Goal: Task Accomplishment & Management: Manage account settings

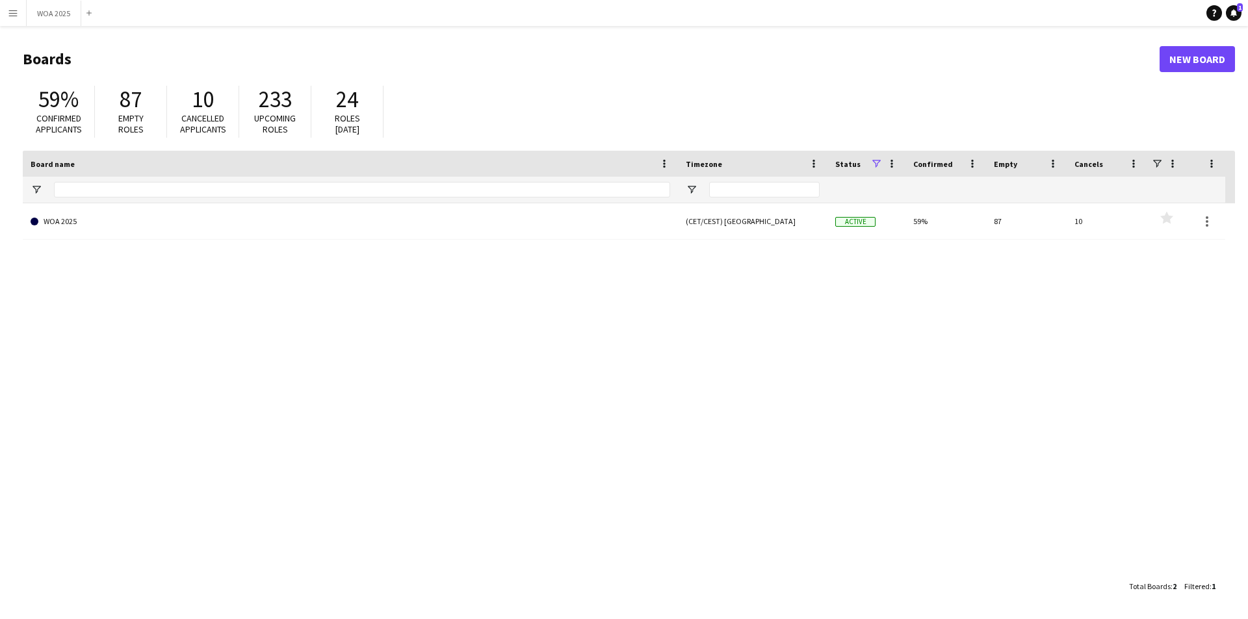
drag, startPoint x: 309, startPoint y: 328, endPoint x: 252, endPoint y: 316, distance: 59.2
click at [309, 328] on div "WOA 2025 (CET/CEST) [GEOGRAPHIC_DATA] Active 59% 87 10 Favourites" at bounding box center [629, 388] width 1212 height 370
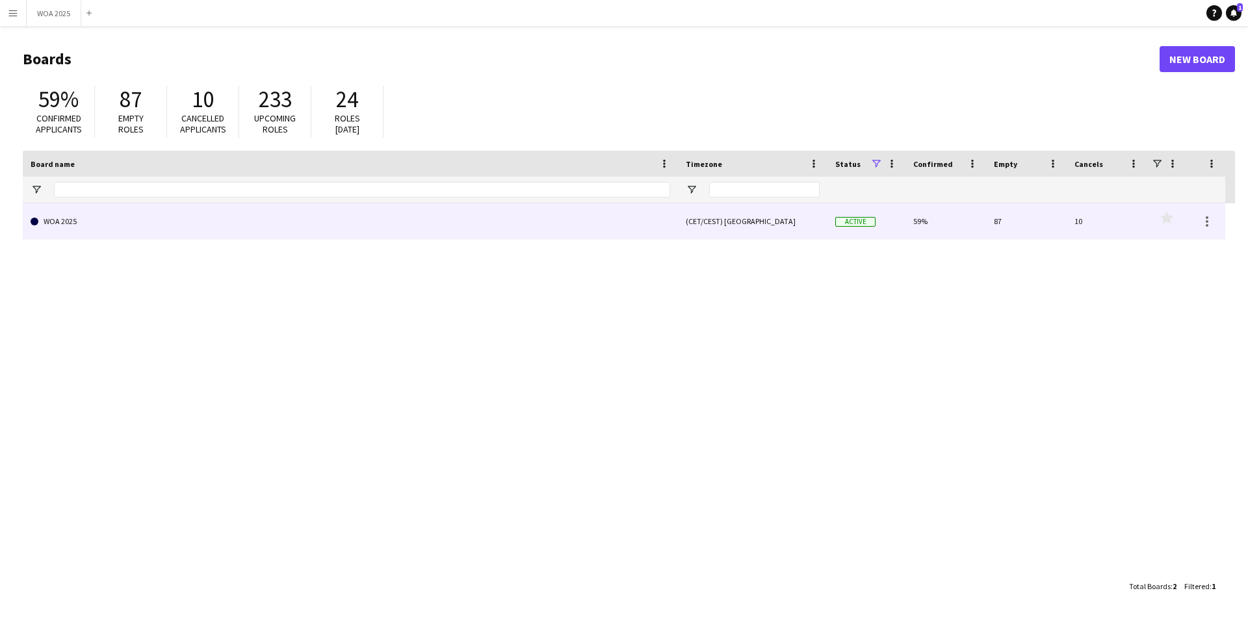
click at [94, 217] on link "WOA 2025" at bounding box center [351, 221] width 640 height 36
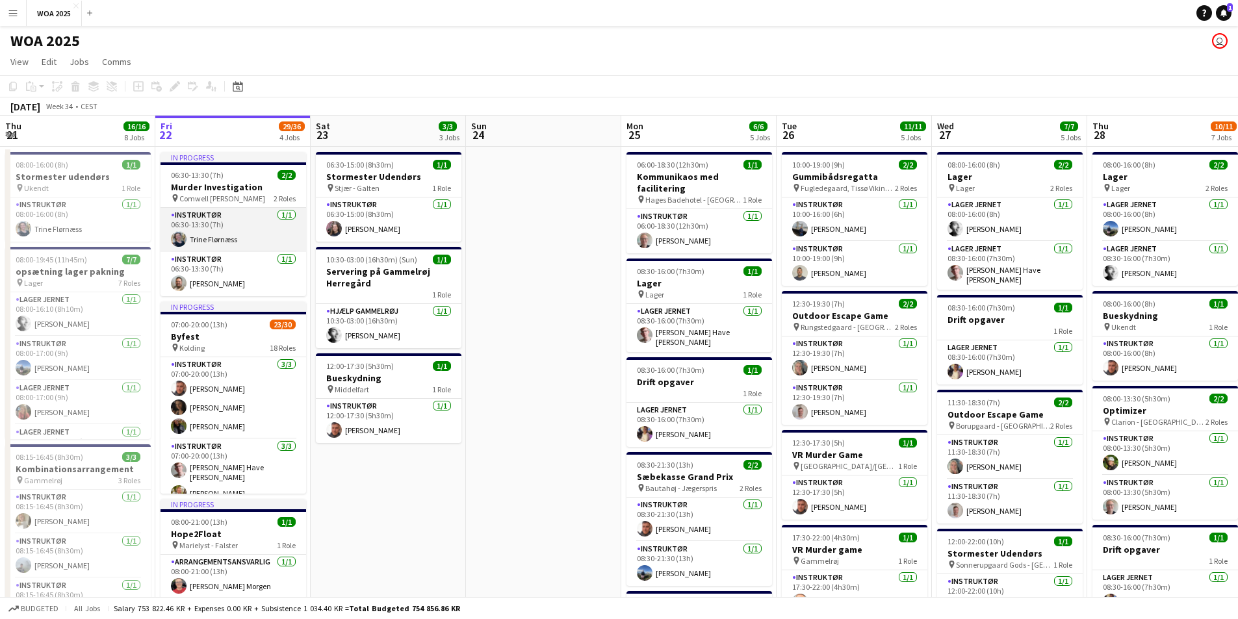
click at [237, 231] on app-card-role "Instruktør [DATE] 06:30-13:30 (7h) [PERSON_NAME]" at bounding box center [234, 230] width 146 height 44
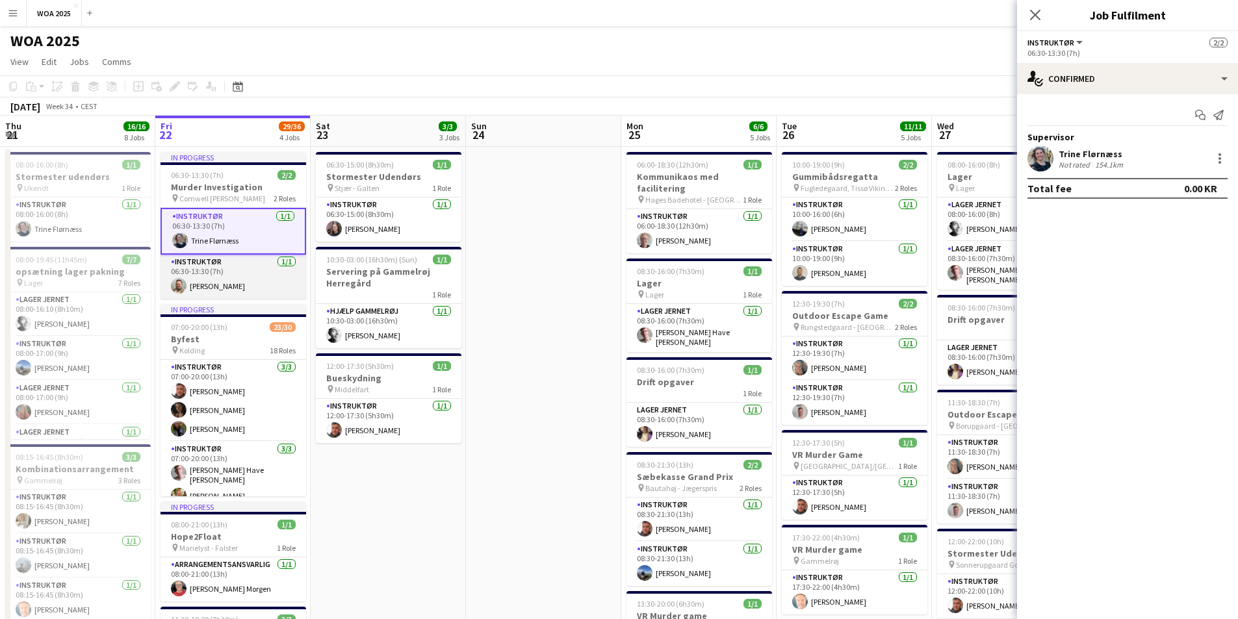
click at [240, 293] on app-card-role "Instruktør [DATE] 06:30-13:30 (7h) [PERSON_NAME]" at bounding box center [234, 277] width 146 height 44
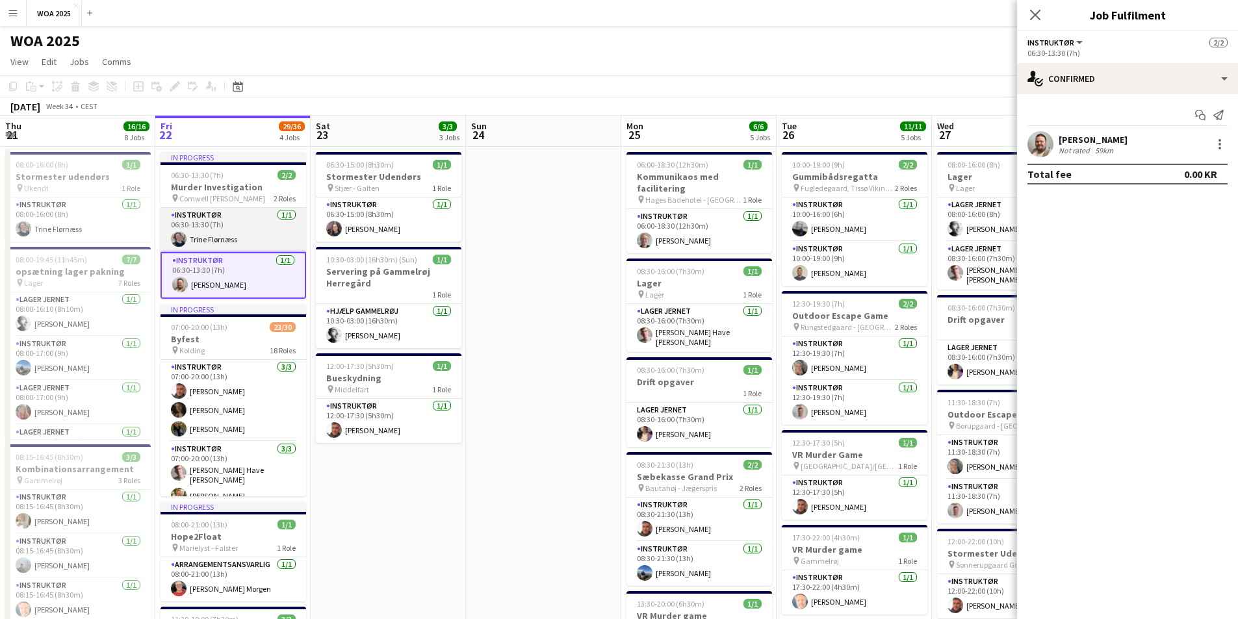
click at [249, 236] on app-card-role "Instruktør [DATE] 06:30-13:30 (7h) [PERSON_NAME]" at bounding box center [234, 230] width 146 height 44
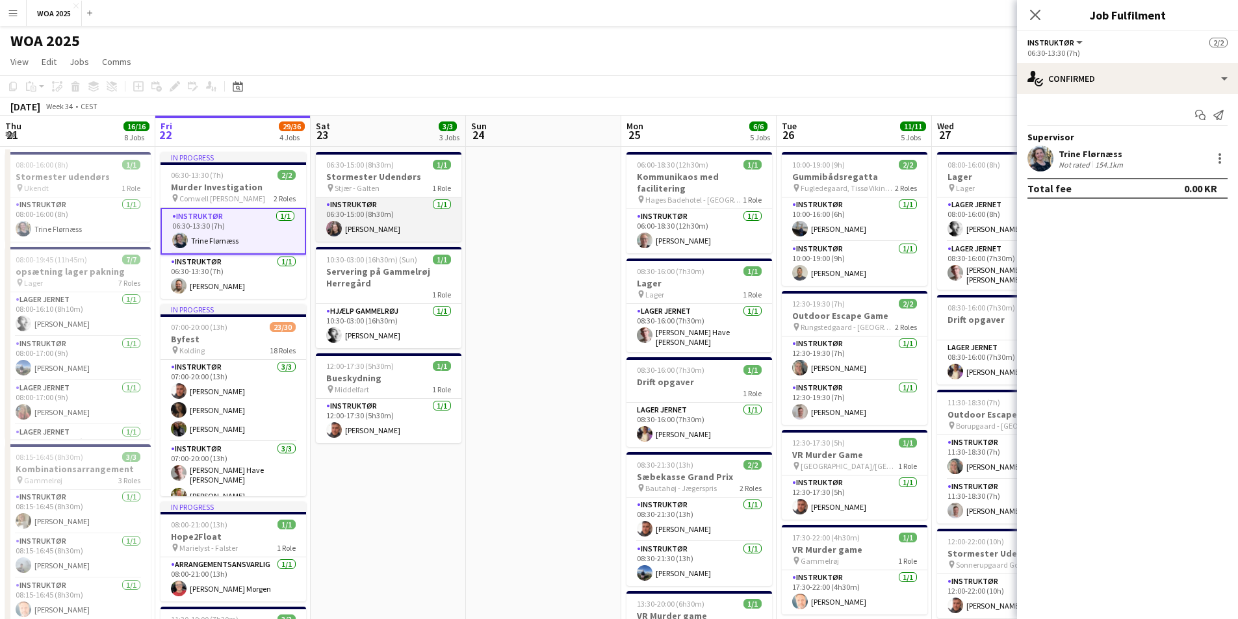
click at [393, 226] on app-card-role "Instruktør [DATE] 06:30-15:00 (8h30m) [PERSON_NAME]" at bounding box center [389, 220] width 146 height 44
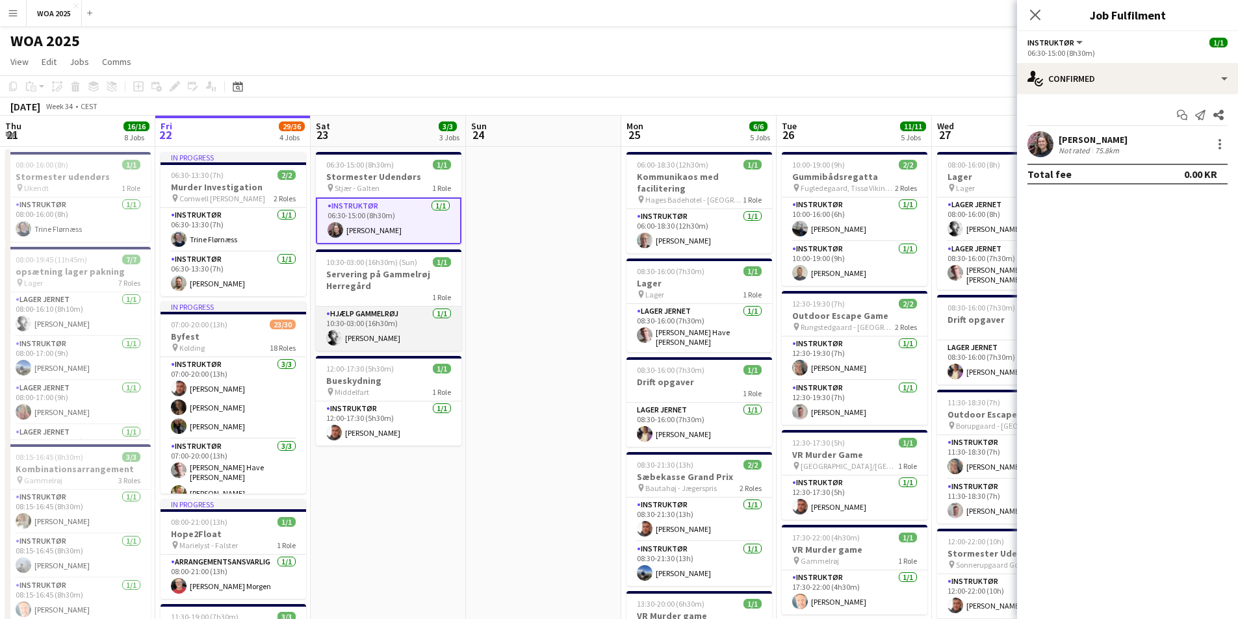
click at [382, 329] on app-card-role "Hjælp Gammelrøj [DATE] 10:30-03:00 (16h30m) [PERSON_NAME]" at bounding box center [389, 329] width 146 height 44
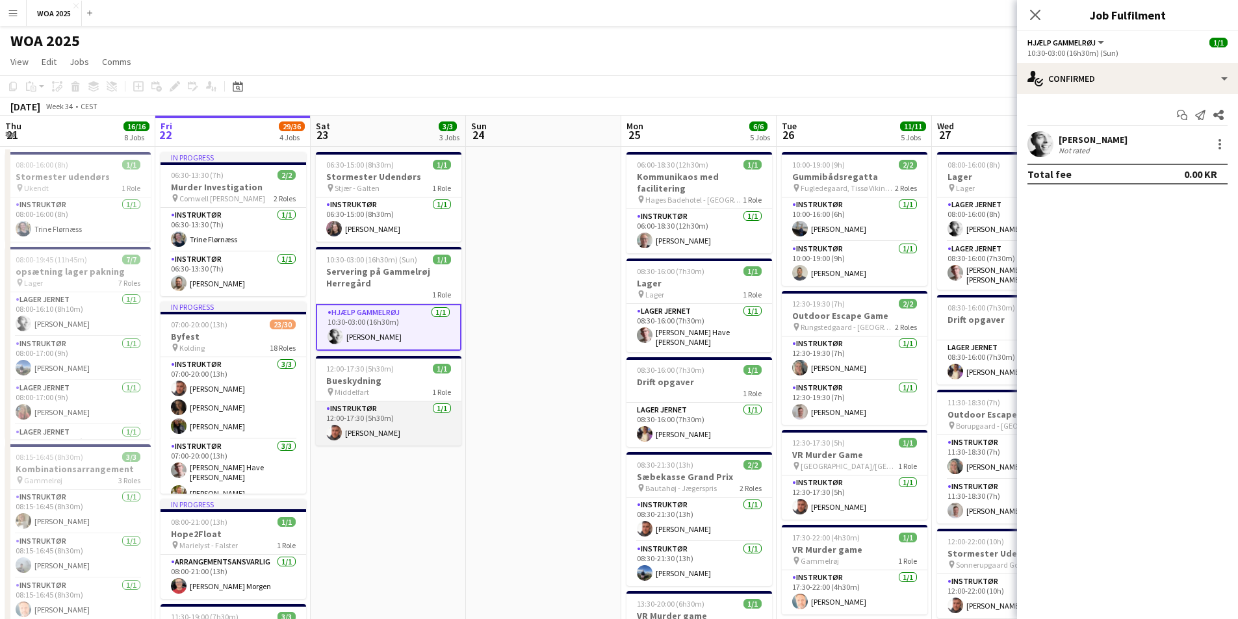
click at [350, 419] on app-card-role "Instruktør [DATE] 12:00-17:30 (5h30m) [PERSON_NAME]" at bounding box center [389, 424] width 146 height 44
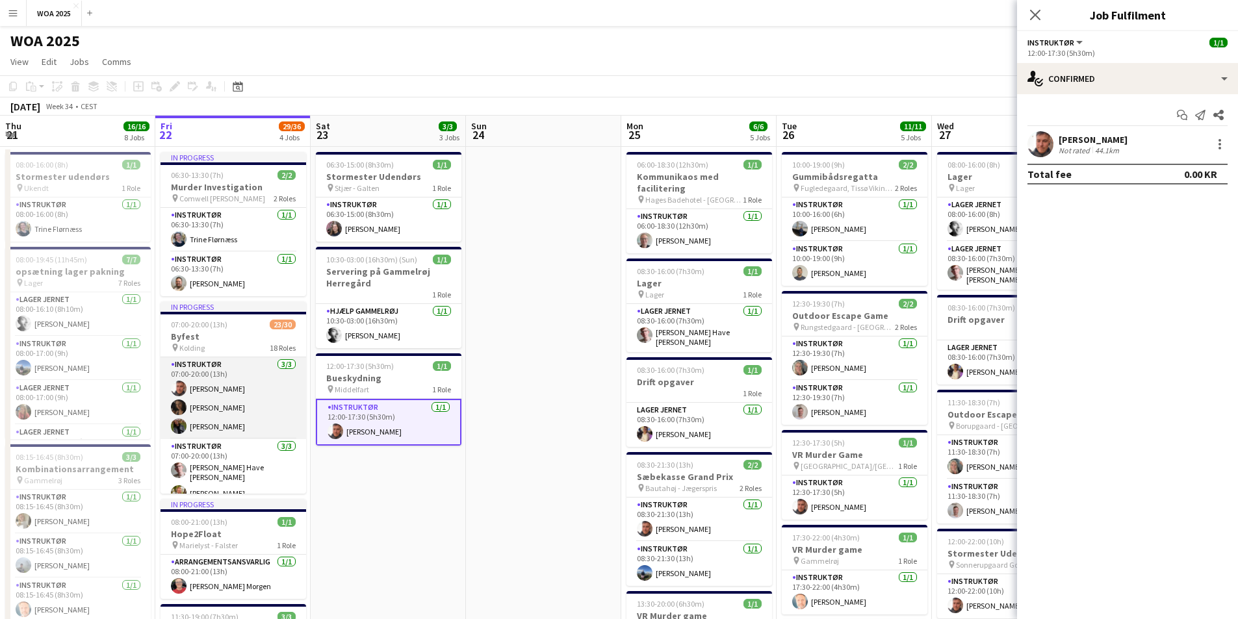
click at [258, 393] on app-card-role "Instruktør [DATE] 07:00-20:00 (13h) [PERSON_NAME] [PERSON_NAME] [PERSON_NAME]" at bounding box center [234, 398] width 146 height 82
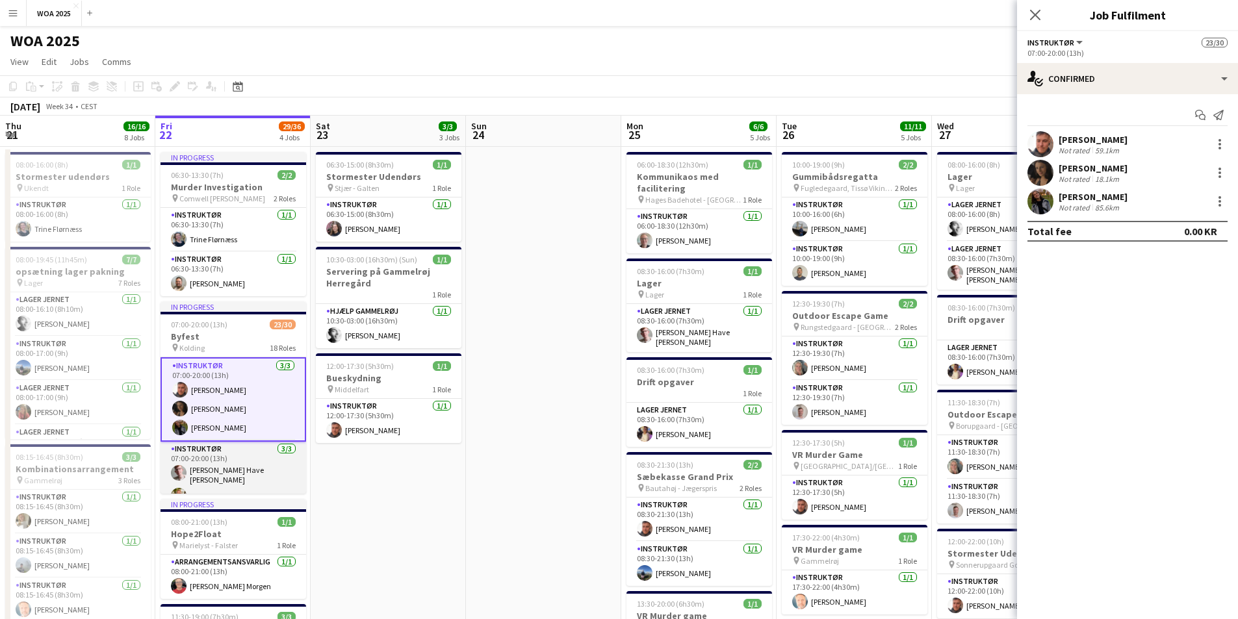
click at [252, 465] on app-card-role "Instruktør [DATE] 07:00-20:00 (13h) [PERSON_NAME] [PERSON_NAME] [PERSON_NAME]" at bounding box center [234, 485] width 146 height 86
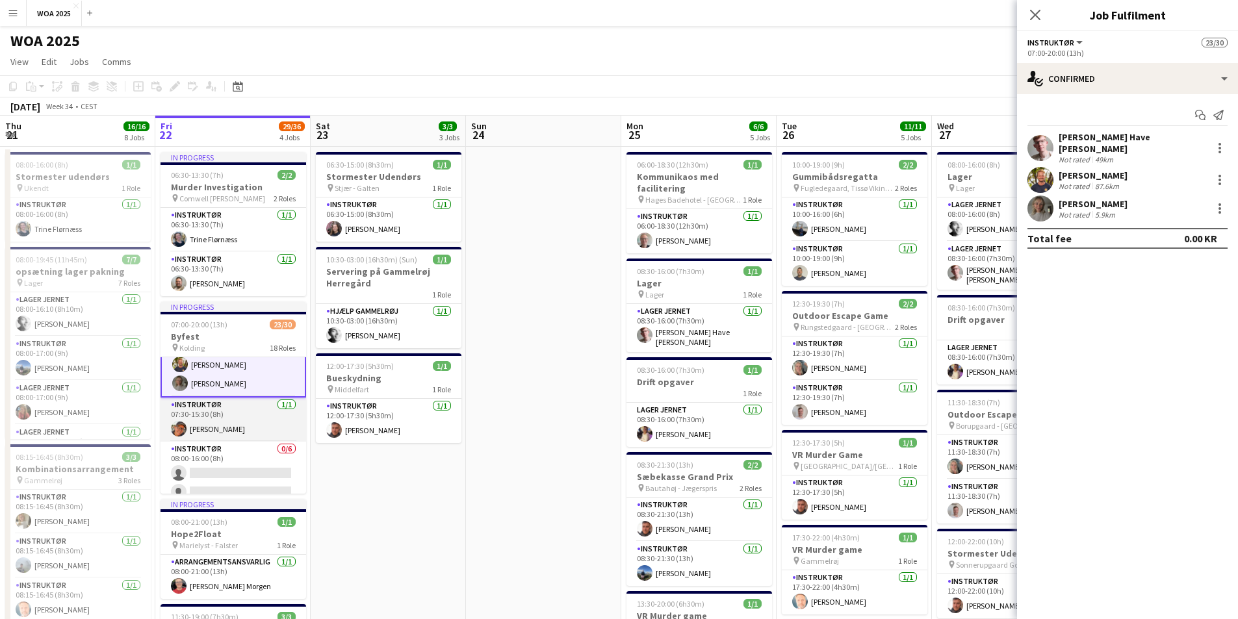
click at [220, 424] on app-card-role "Instruktør [DATE] 07:30-15:30 (8h) [PERSON_NAME]" at bounding box center [234, 420] width 146 height 44
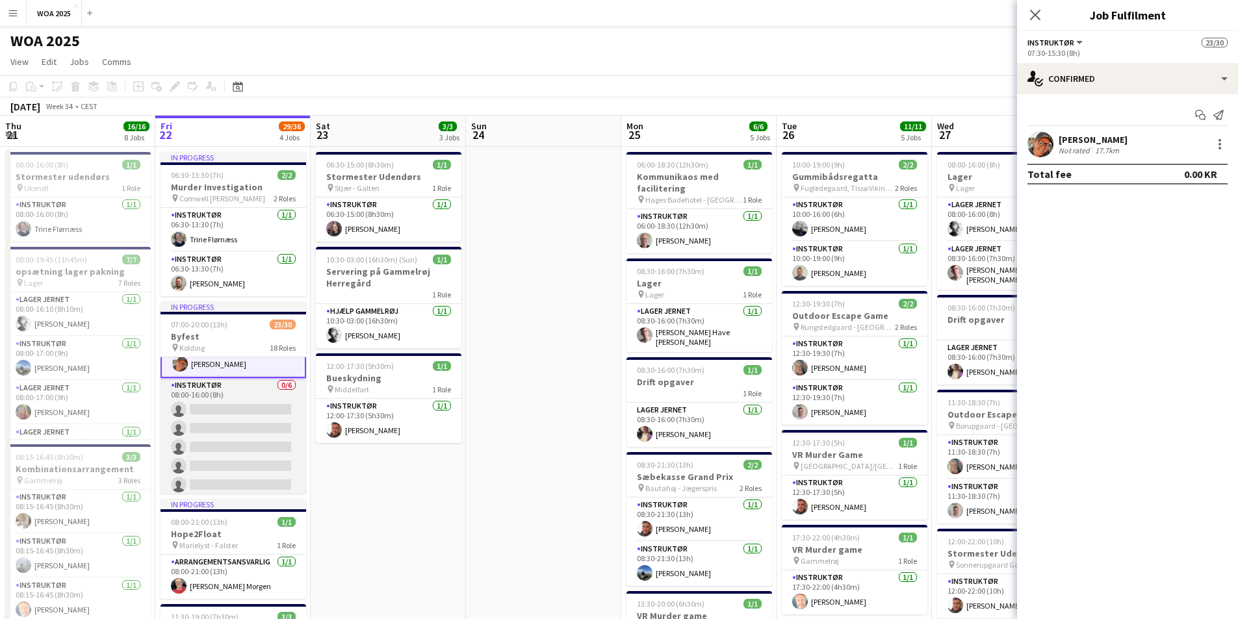
click at [231, 413] on app-card-role "Instruktør 0/6 08:00-16:00 (8h) single-neutral-actions single-neutral-actions s…" at bounding box center [234, 447] width 146 height 138
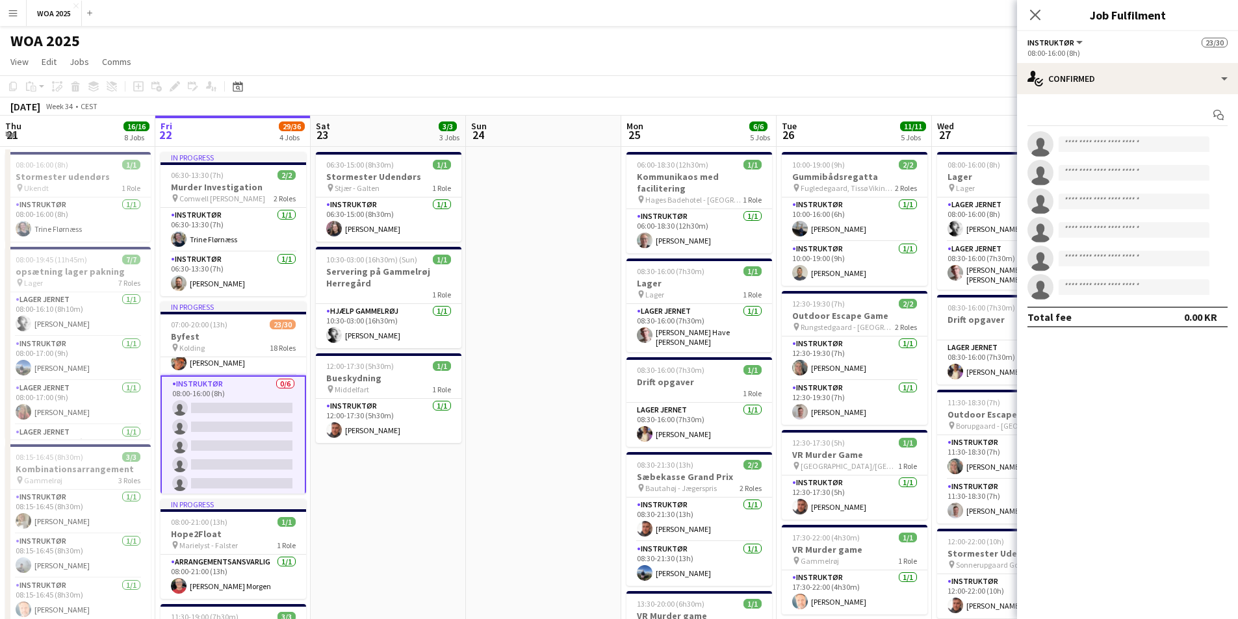
scroll to position [192, 0]
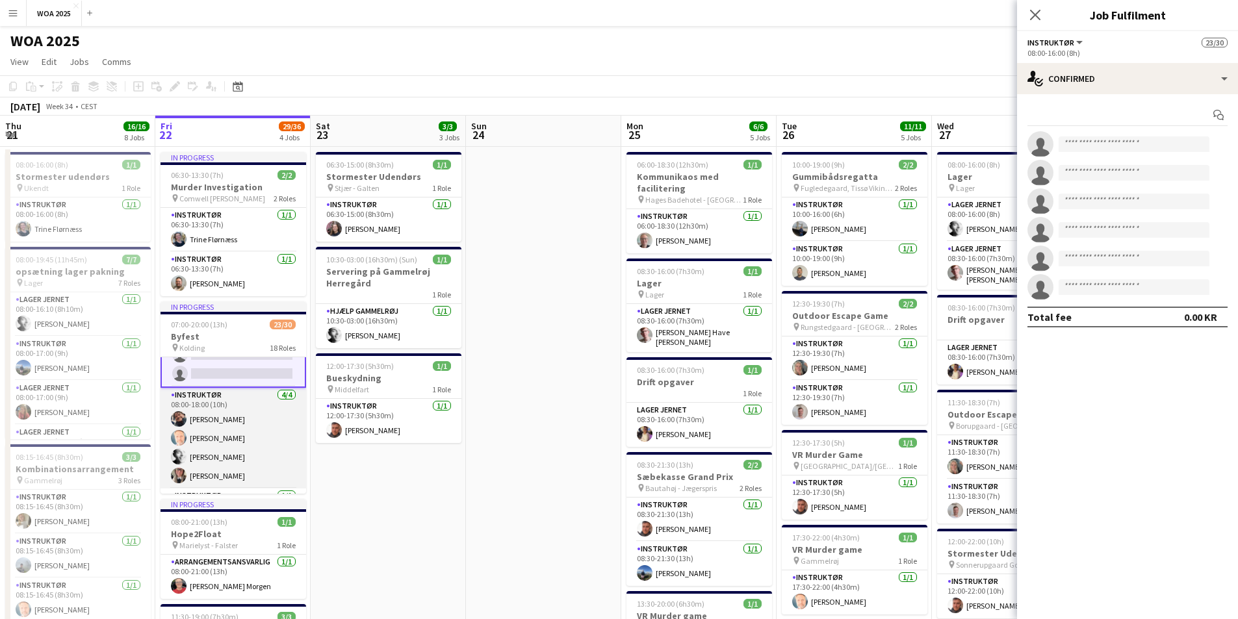
click at [231, 415] on app-card-role "Instruktør [DATE] 08:00-18:00 (10h) [PERSON_NAME] [PERSON_NAME] [PERSON_NAME] […" at bounding box center [234, 438] width 146 height 101
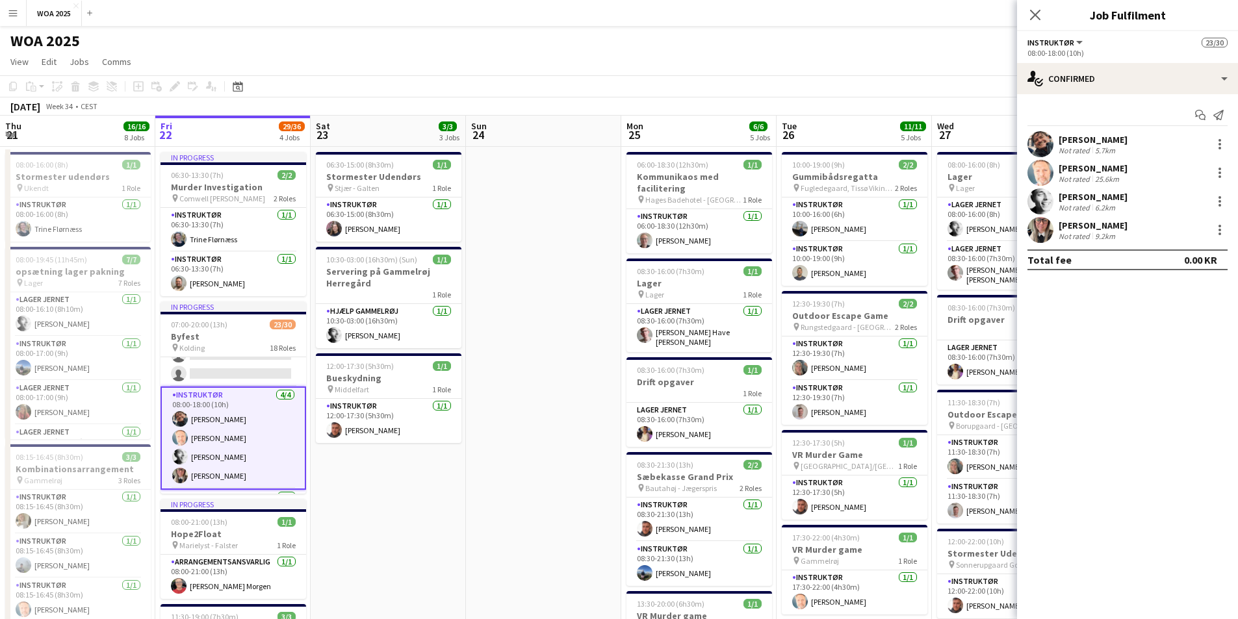
scroll to position [386, 0]
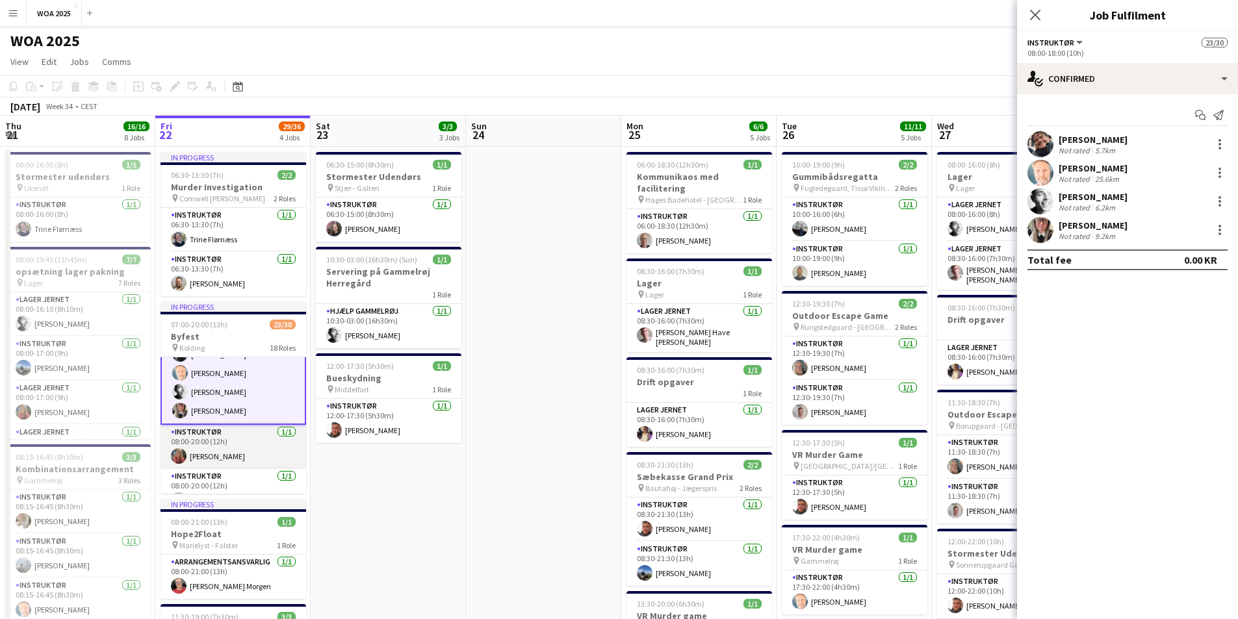
click at [233, 434] on app-card-role "Instruktør [DATE] 08:00-20:00 (12h) [PERSON_NAME]" at bounding box center [234, 447] width 146 height 44
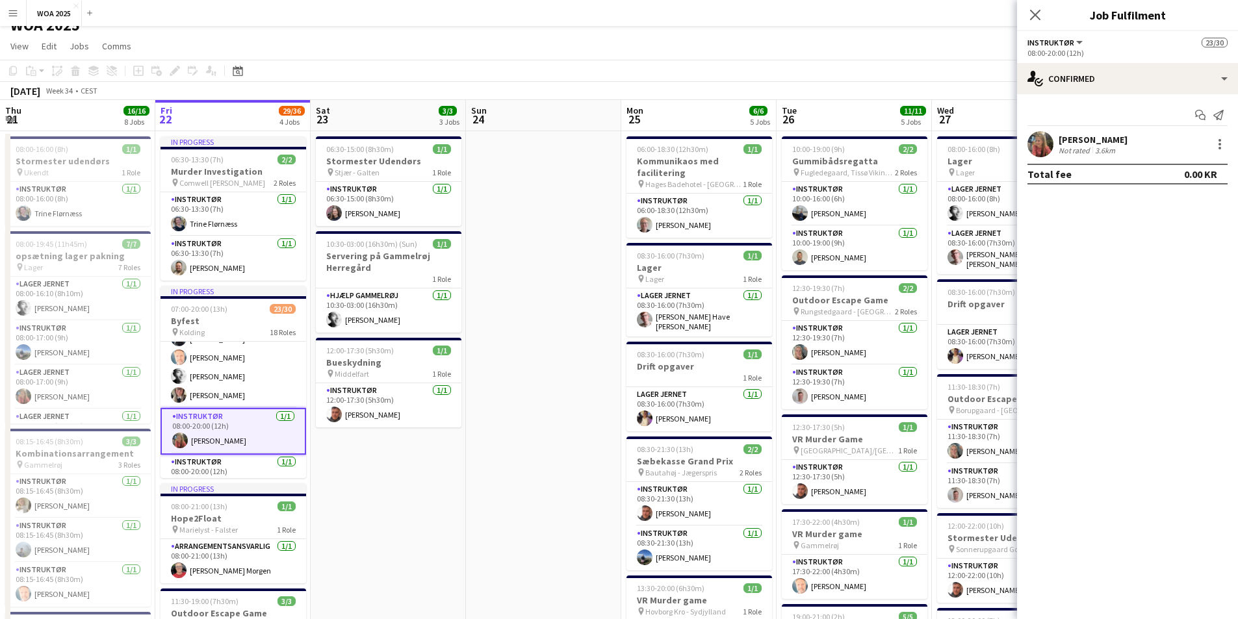
scroll to position [65, 0]
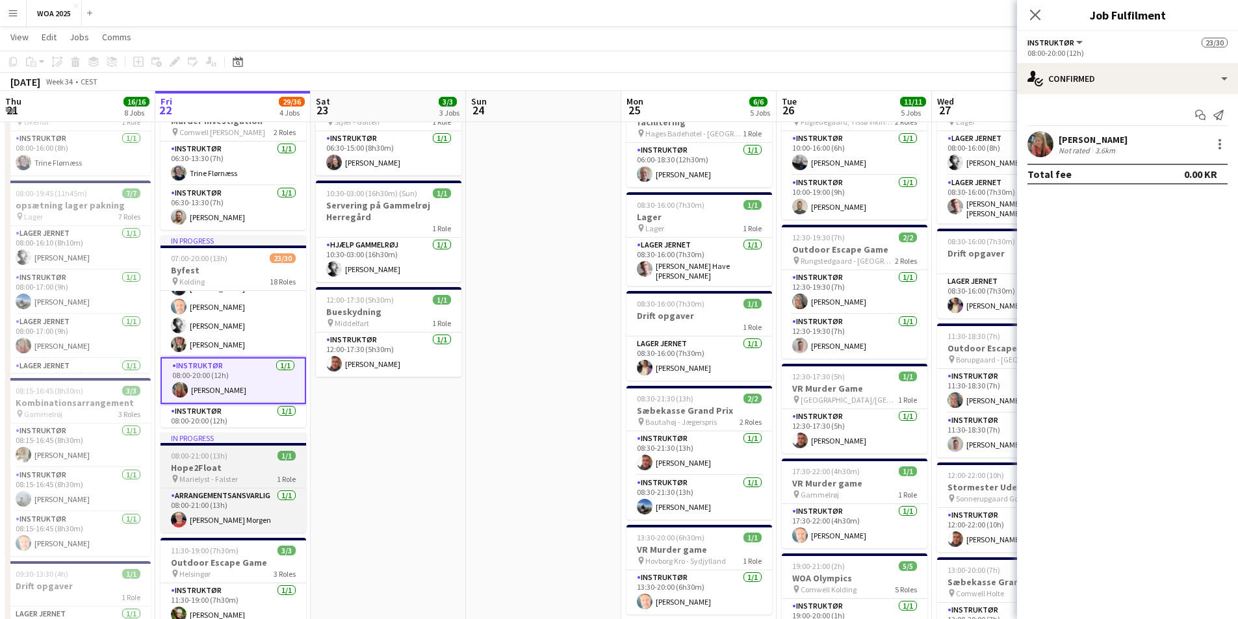
click at [216, 476] on span "Marielyst - Falster" at bounding box center [208, 479] width 58 height 10
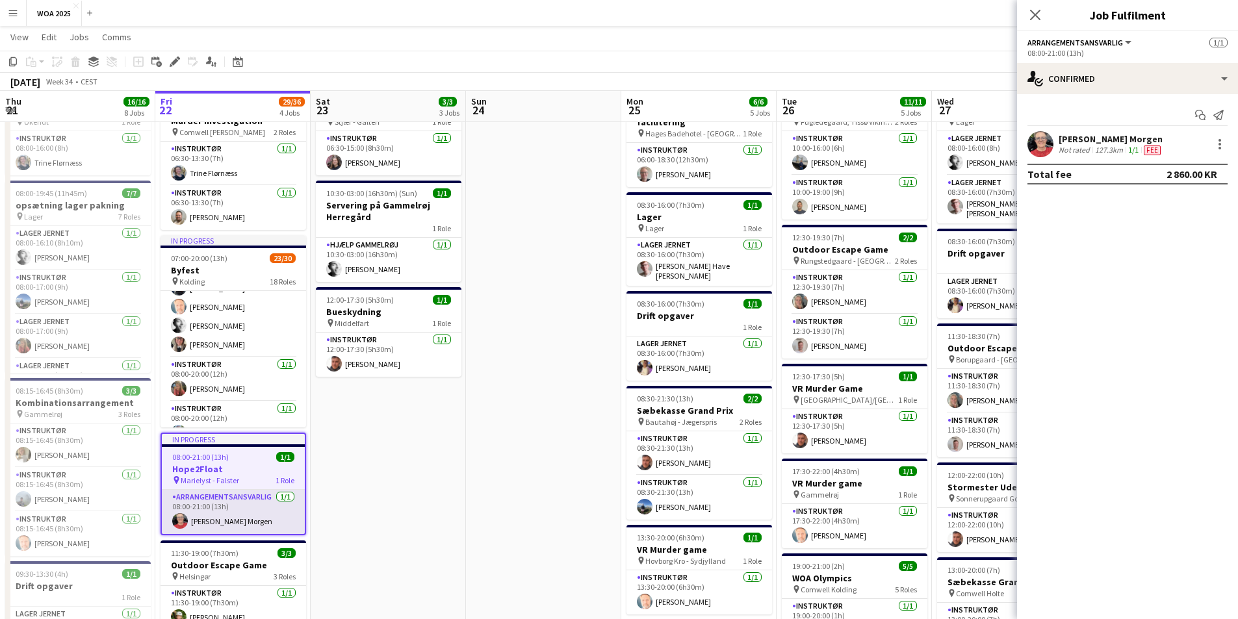
click at [228, 515] on app-card-role "Arrangementsansvarlig [DATE] 08:00-21:00 (13h) [PERSON_NAME] Morgen" at bounding box center [233, 512] width 143 height 44
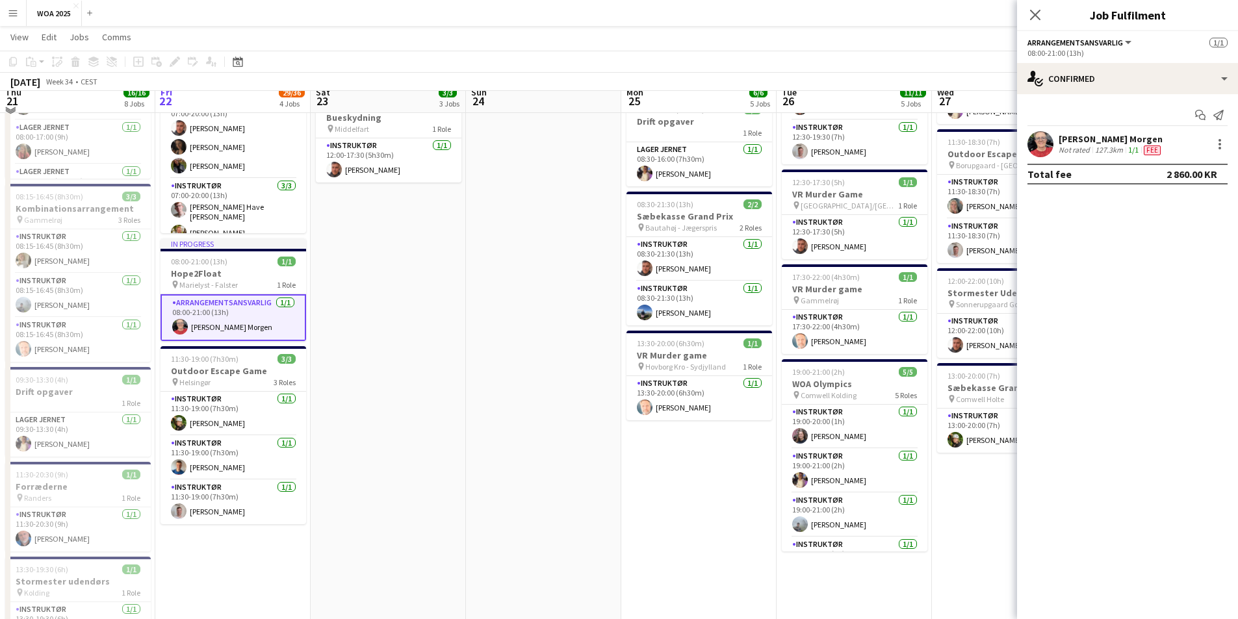
scroll to position [260, 0]
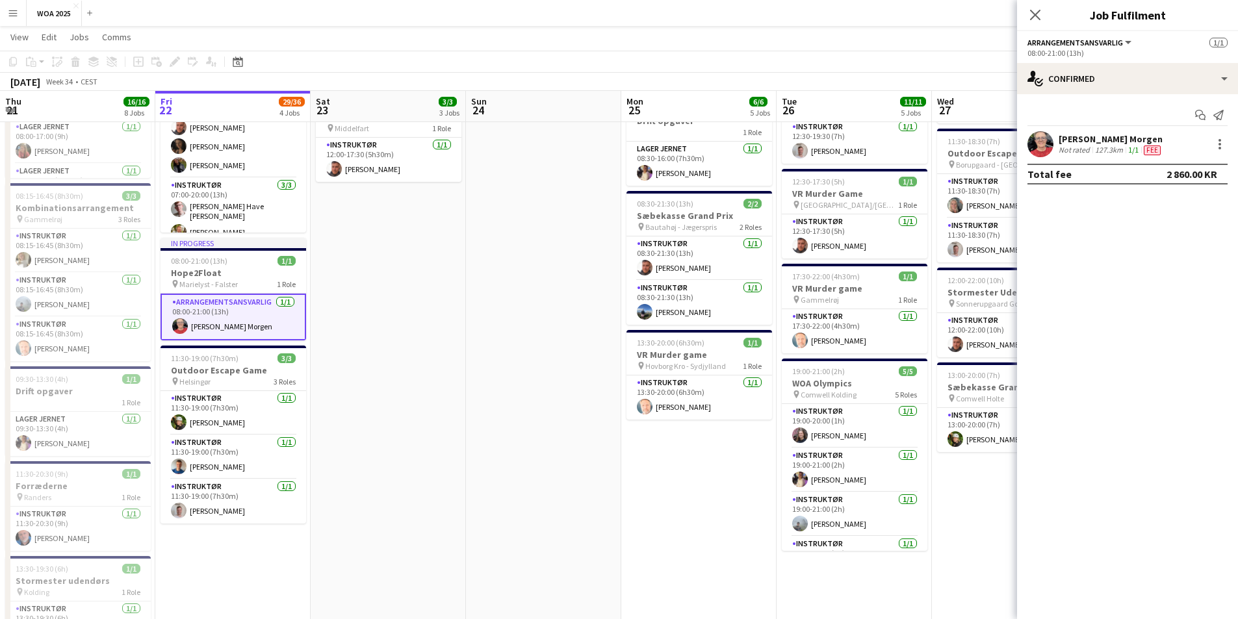
click at [1128, 40] on button "Arrangementsansvarlig" at bounding box center [1081, 43] width 106 height 10
click at [550, 287] on app-date-cell at bounding box center [543, 383] width 155 height 995
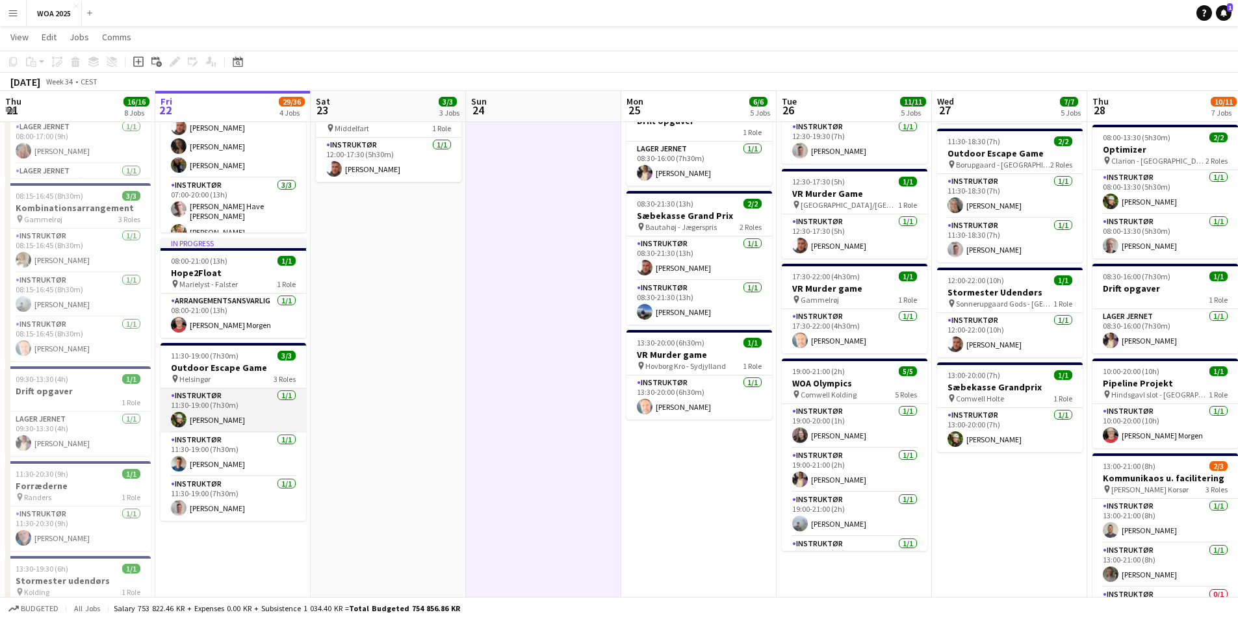
click at [217, 406] on app-card-role "Instruktør [DATE] 11:30-19:00 (7h30m) [PERSON_NAME]" at bounding box center [234, 411] width 146 height 44
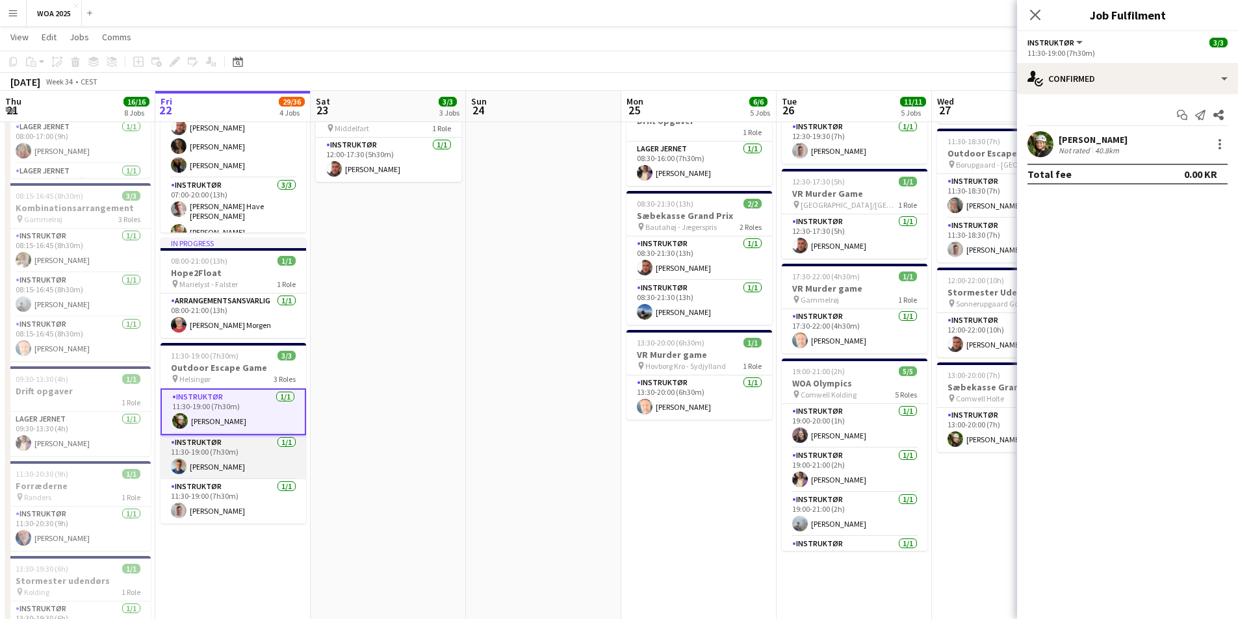
click at [220, 448] on app-card-role "Instruktør [DATE] 11:30-19:00 (7h30m) [PERSON_NAME]" at bounding box center [234, 457] width 146 height 44
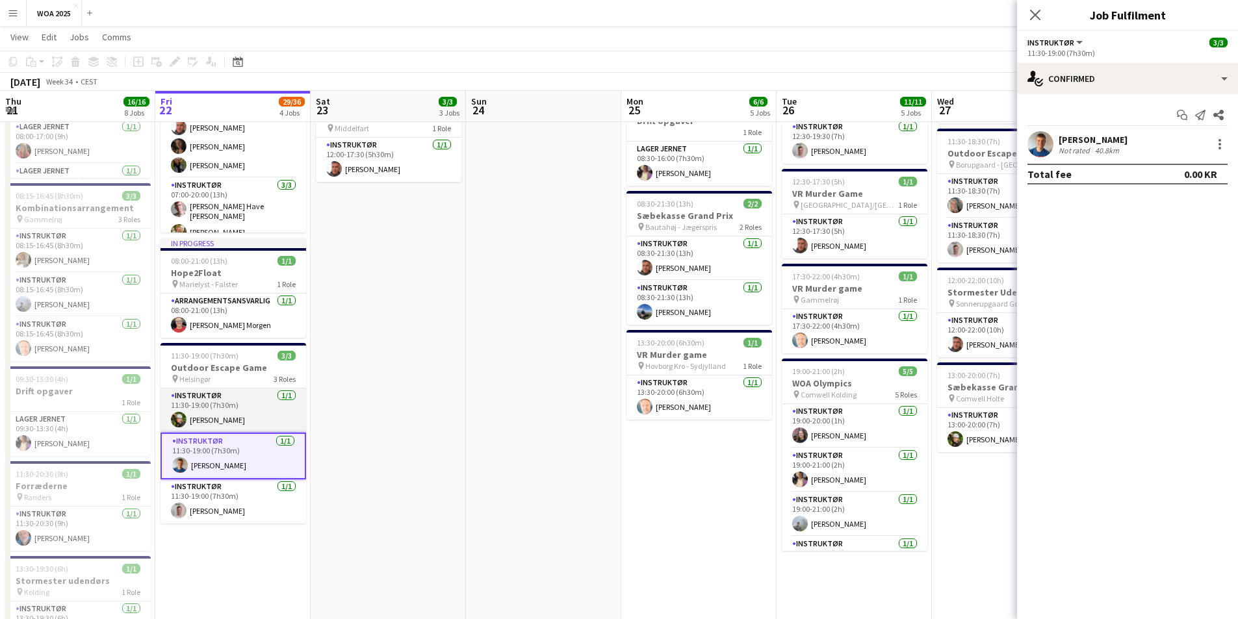
click at [240, 424] on app-card-role "Instruktør [DATE] 11:30-19:00 (7h30m) [PERSON_NAME]" at bounding box center [234, 411] width 146 height 44
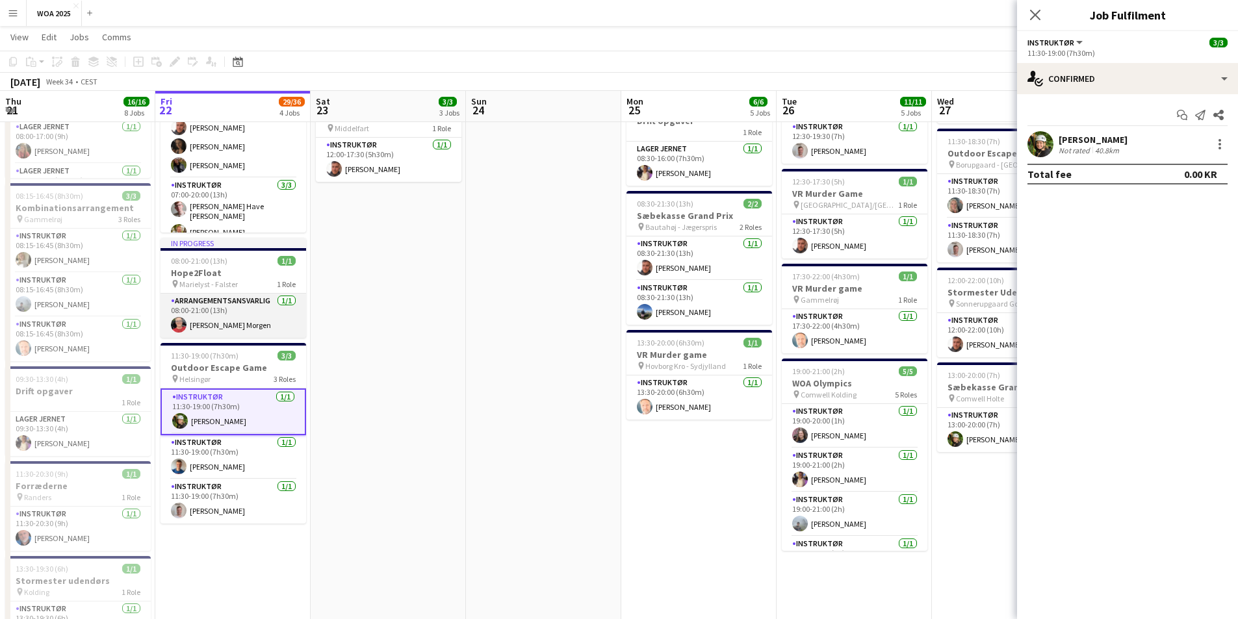
click at [243, 326] on app-card-role "Arrangementsansvarlig [DATE] 08:00-21:00 (13h) [PERSON_NAME] Morgen" at bounding box center [234, 316] width 146 height 44
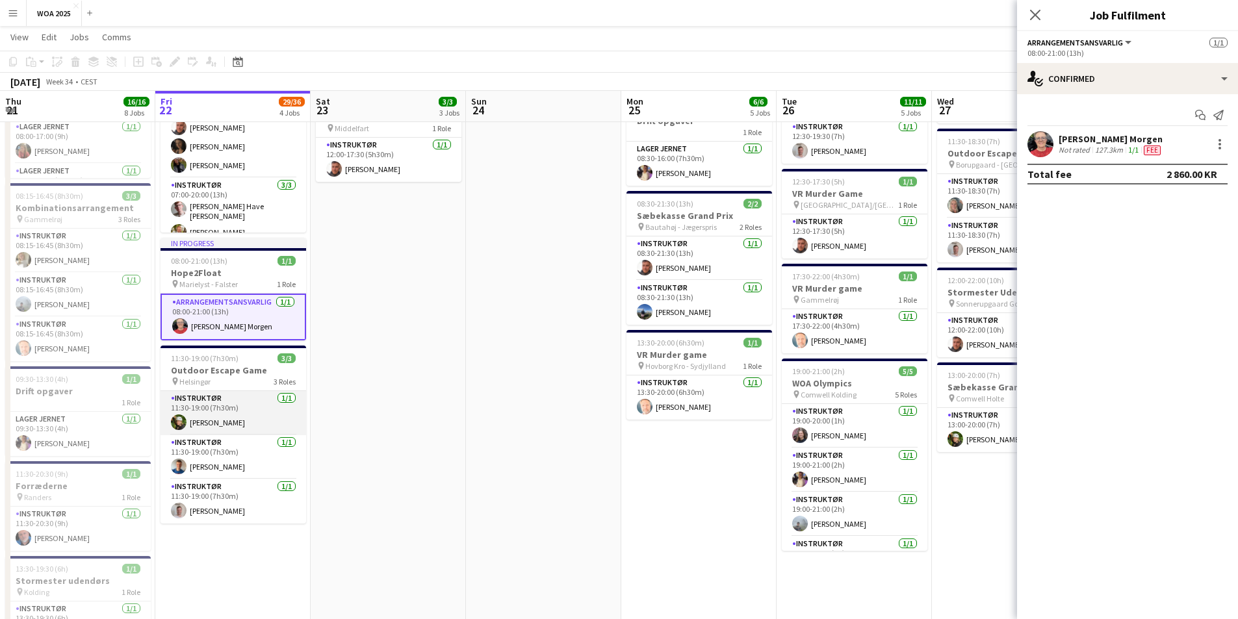
click at [226, 396] on app-card-role "Instruktør [DATE] 11:30-19:00 (7h30m) [PERSON_NAME]" at bounding box center [234, 413] width 146 height 44
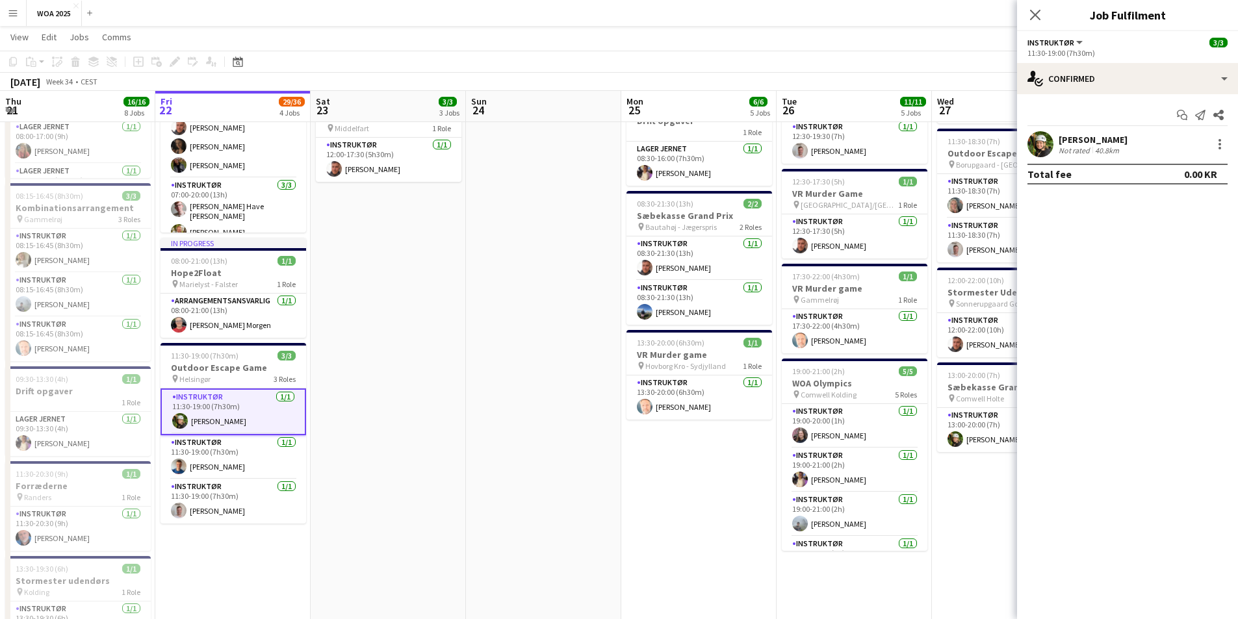
click at [1078, 40] on button "Instruktør" at bounding box center [1056, 43] width 57 height 10
click at [1073, 59] on li "All roles" at bounding box center [1071, 64] width 65 height 12
click at [1078, 42] on div "All roles All roles Instruktør 3/3" at bounding box center [1128, 42] width 200 height 12
click at [1070, 40] on button "All roles" at bounding box center [1051, 43] width 47 height 10
click at [1065, 81] on li "Instruktør" at bounding box center [1071, 87] width 65 height 12
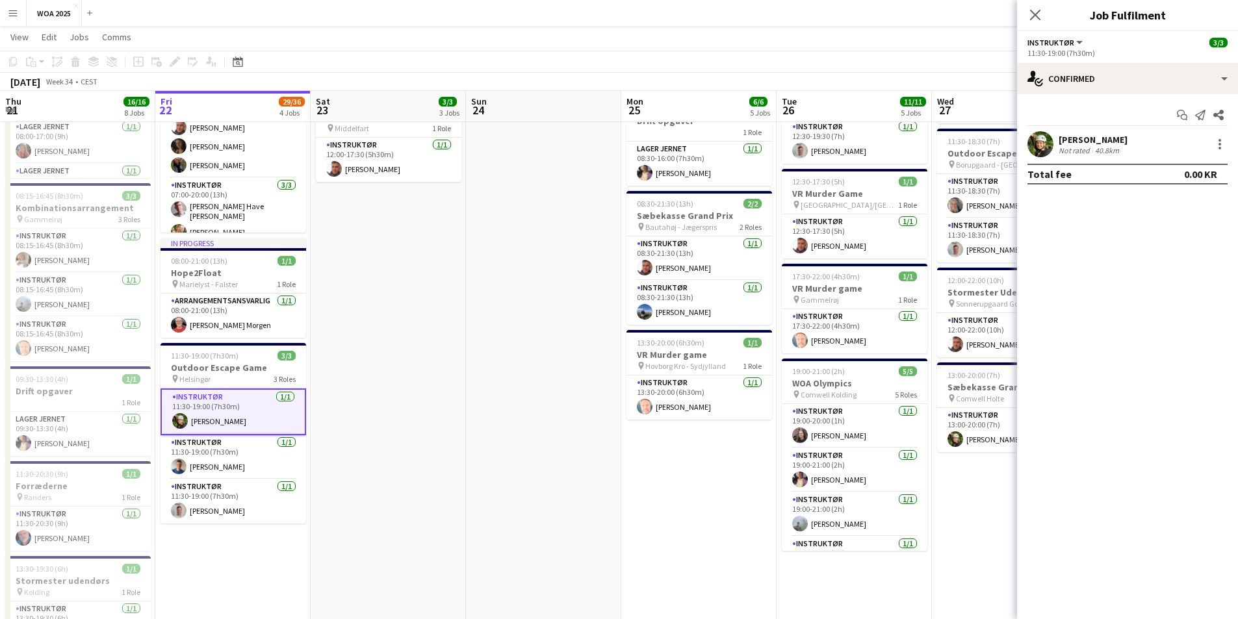
click at [1075, 44] on button "Instruktør" at bounding box center [1056, 43] width 57 height 10
click at [524, 225] on app-date-cell at bounding box center [543, 383] width 155 height 995
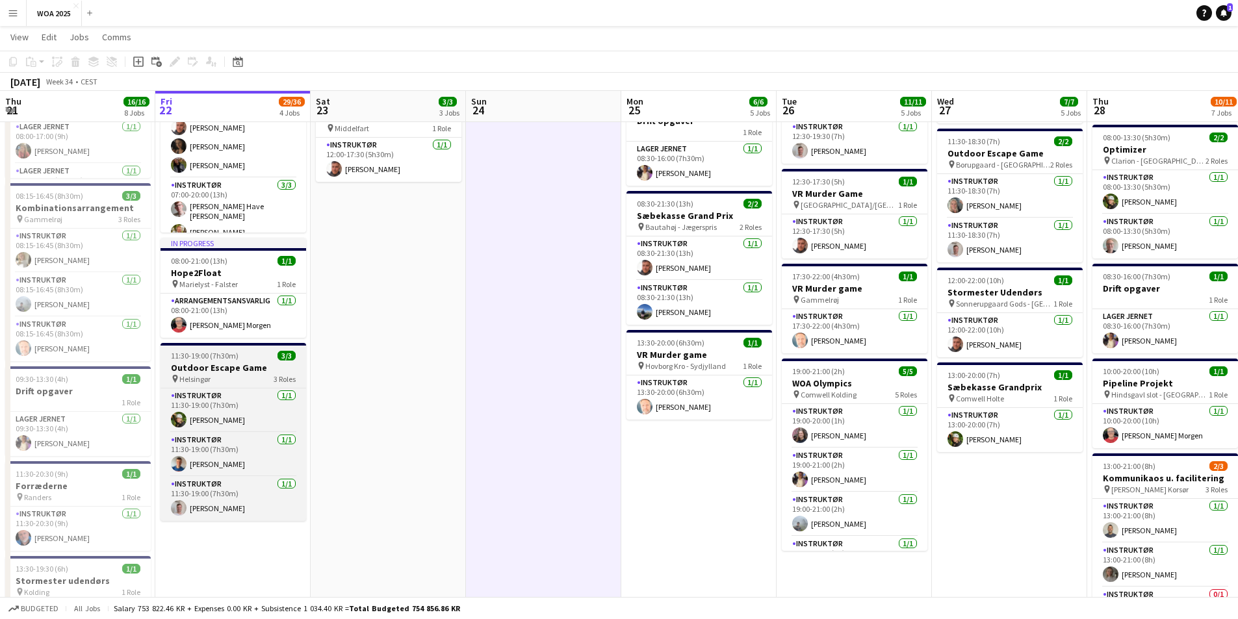
click at [235, 362] on h3 "Outdoor Escape Game" at bounding box center [234, 368] width 146 height 12
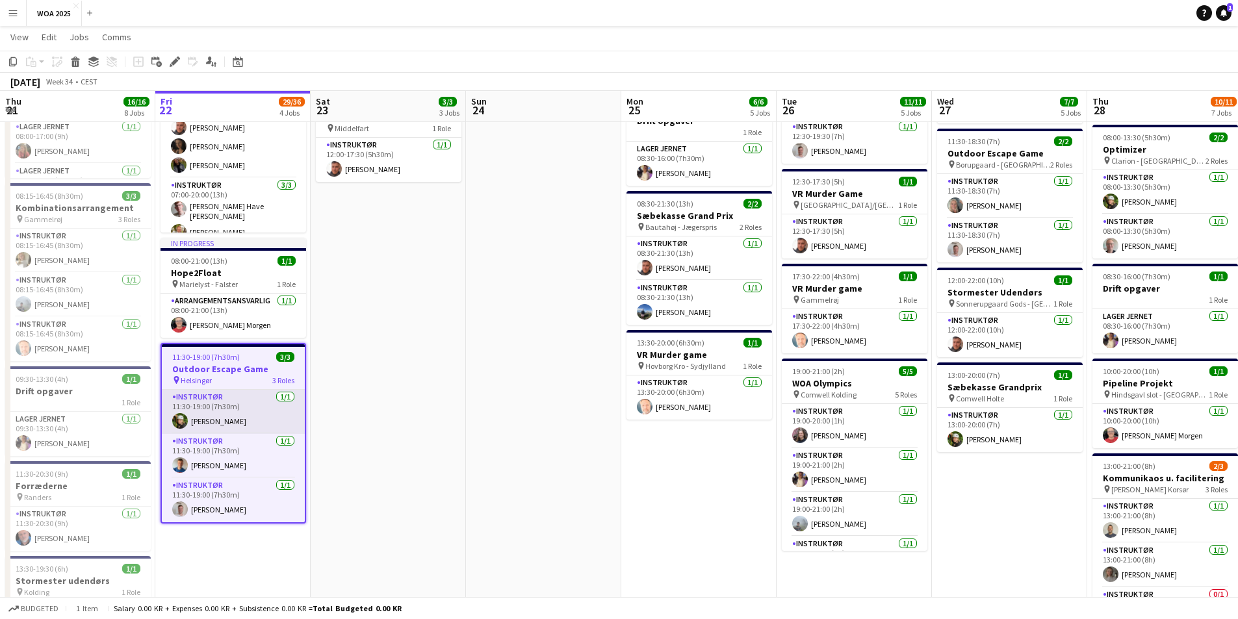
click at [254, 396] on app-card-role "Instruktør [DATE] 11:30-19:00 (7h30m) [PERSON_NAME]" at bounding box center [233, 412] width 143 height 44
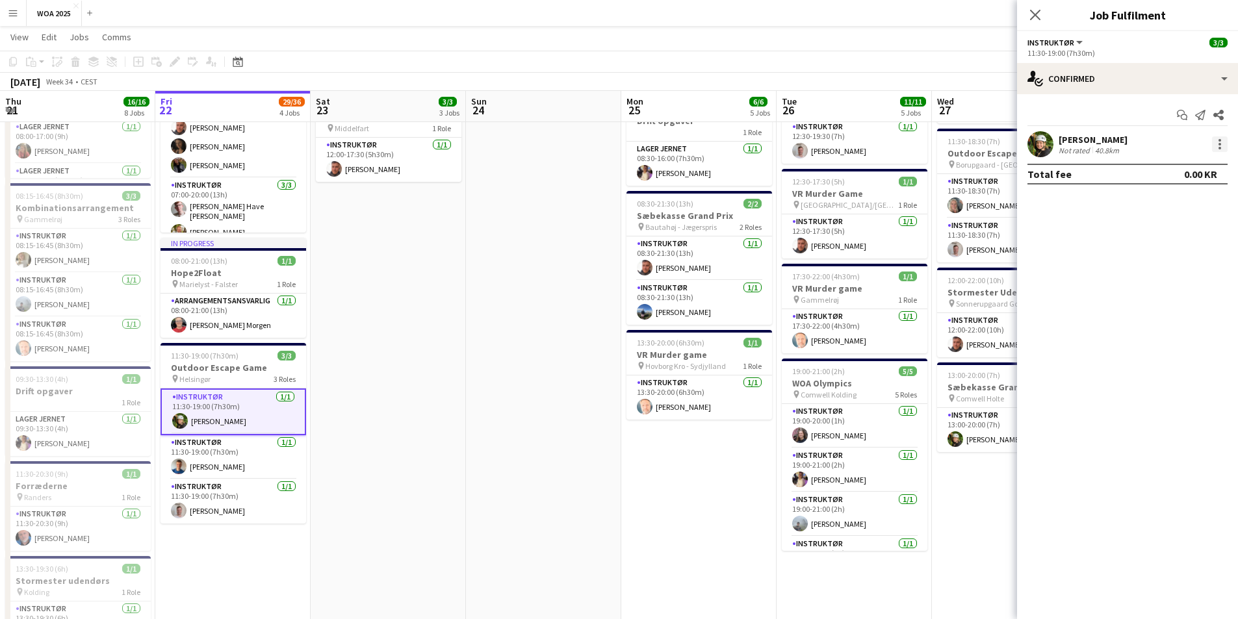
click at [1221, 146] on div at bounding box center [1220, 144] width 16 height 16
click at [597, 393] on div at bounding box center [619, 309] width 1238 height 619
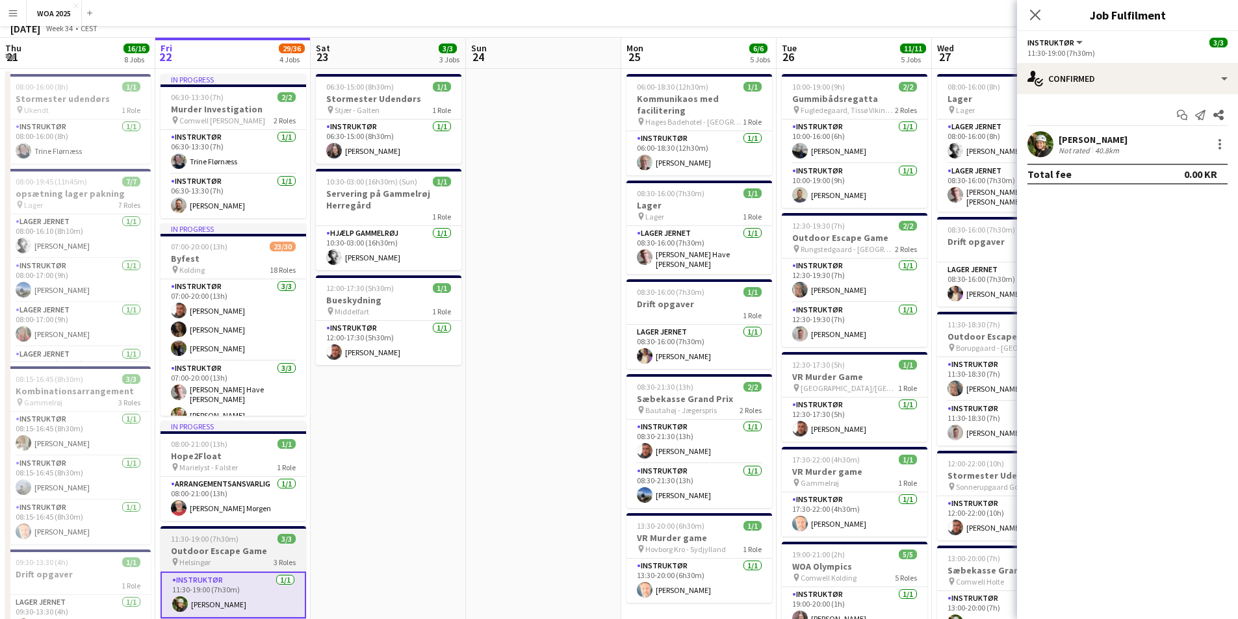
scroll to position [0, 0]
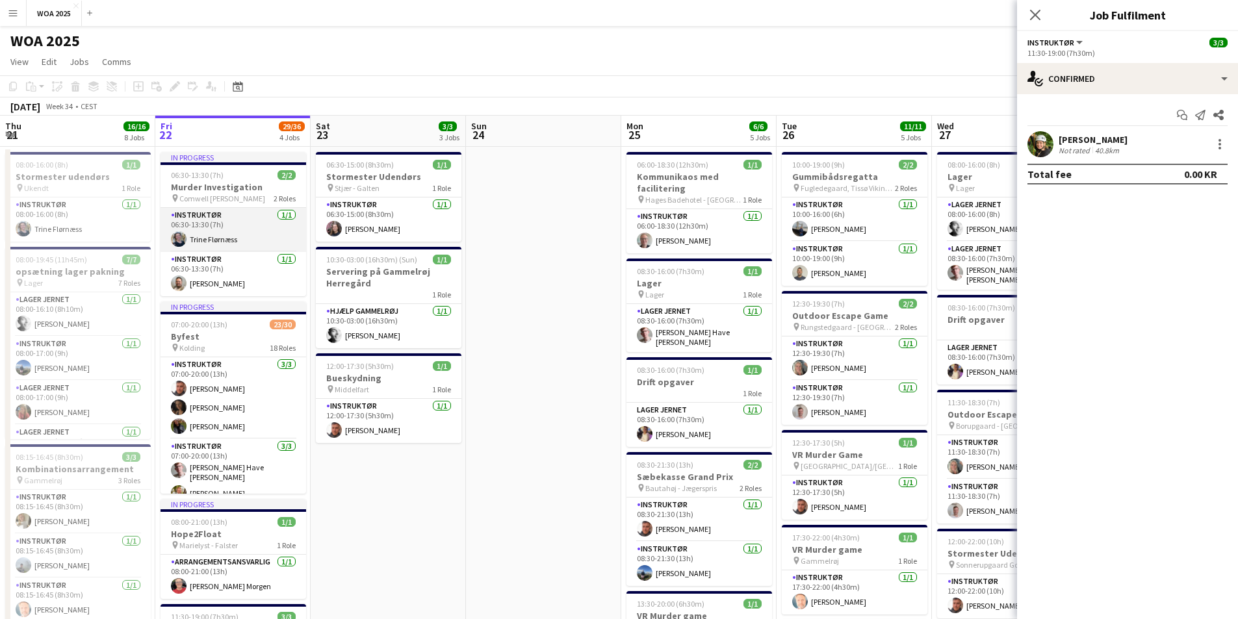
click at [214, 219] on app-card-role "Instruktør [DATE] 06:30-13:30 (7h) [PERSON_NAME]" at bounding box center [234, 230] width 146 height 44
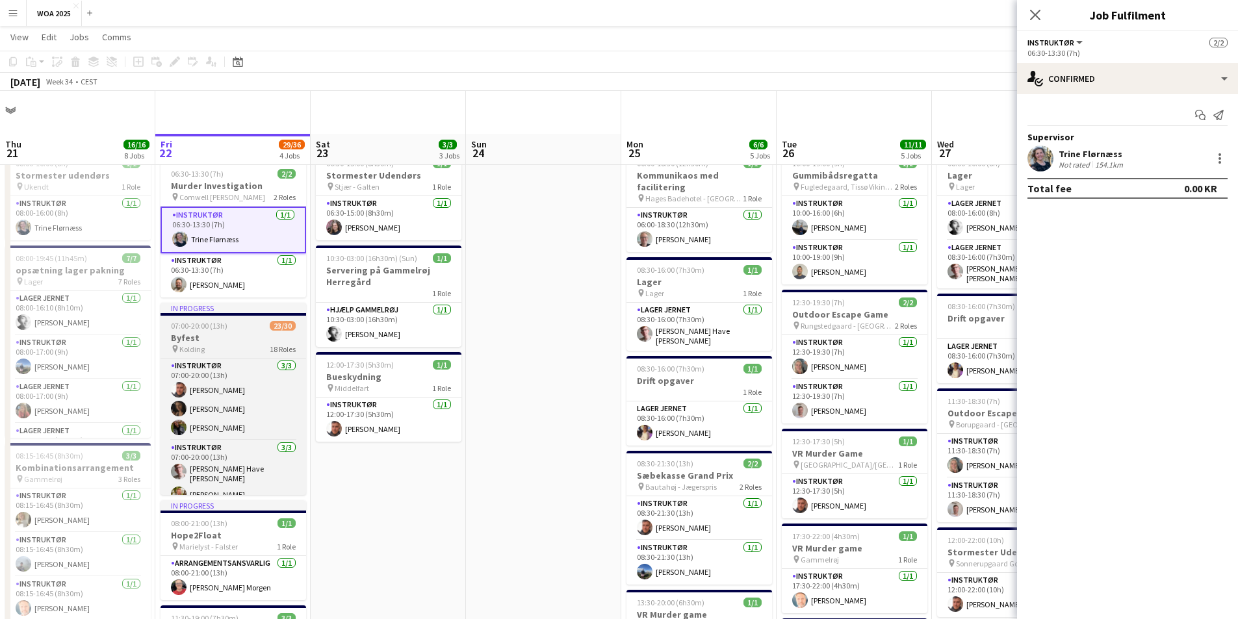
scroll to position [195, 0]
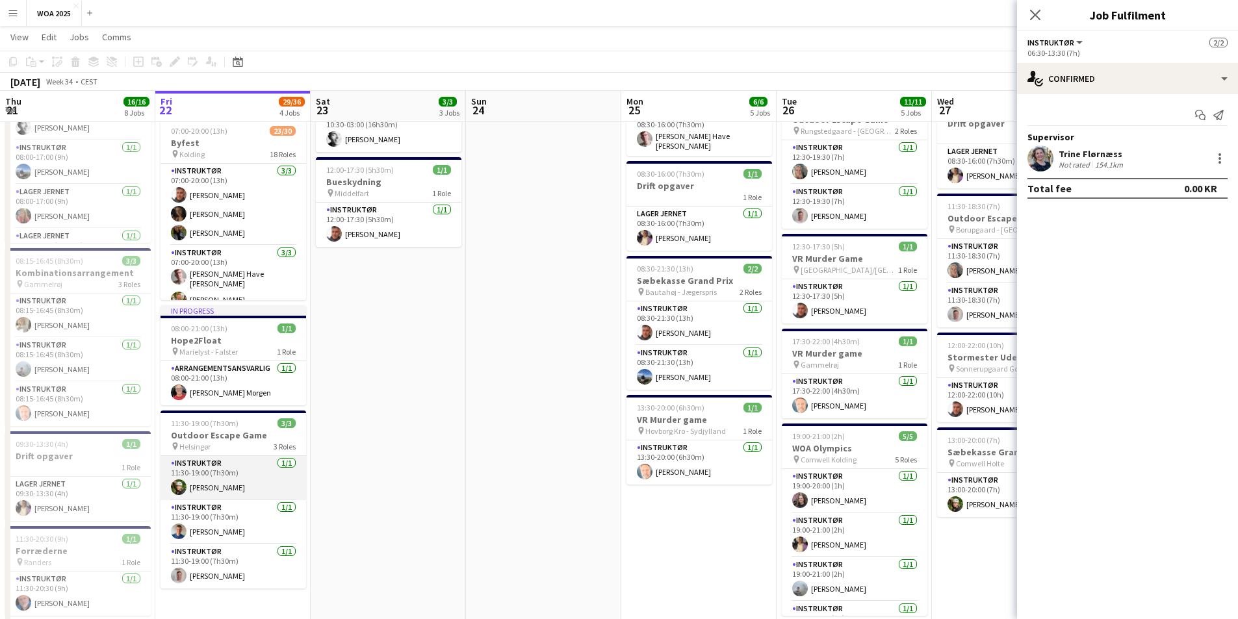
click at [213, 468] on app-card-role "Instruktør [DATE] 11:30-19:00 (7h30m) [PERSON_NAME]" at bounding box center [234, 478] width 146 height 44
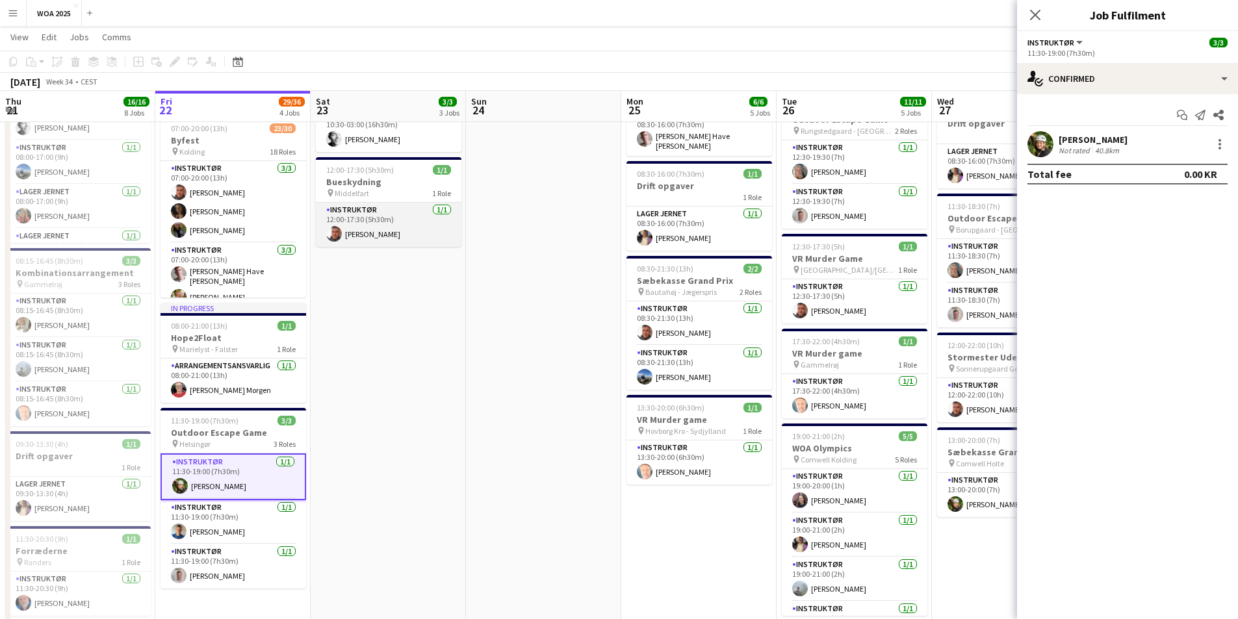
click at [427, 227] on app-card-role "Instruktør [DATE] 12:00-17:30 (5h30m) [PERSON_NAME]" at bounding box center [389, 225] width 146 height 44
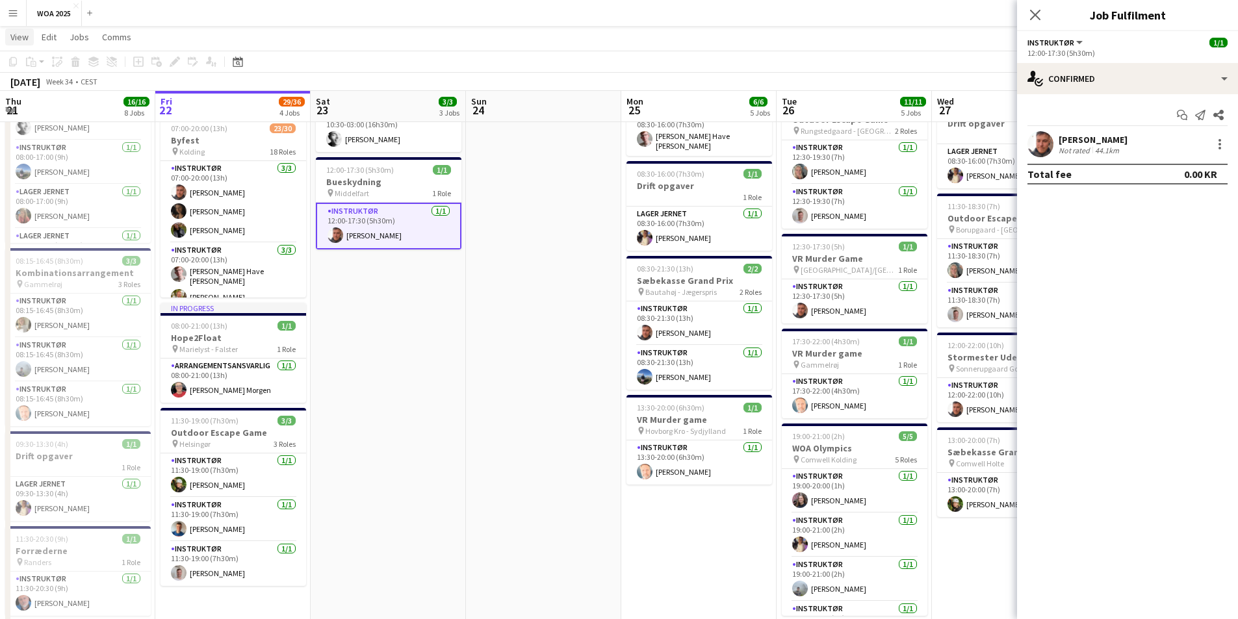
click at [8, 40] on link "View" at bounding box center [19, 37] width 29 height 17
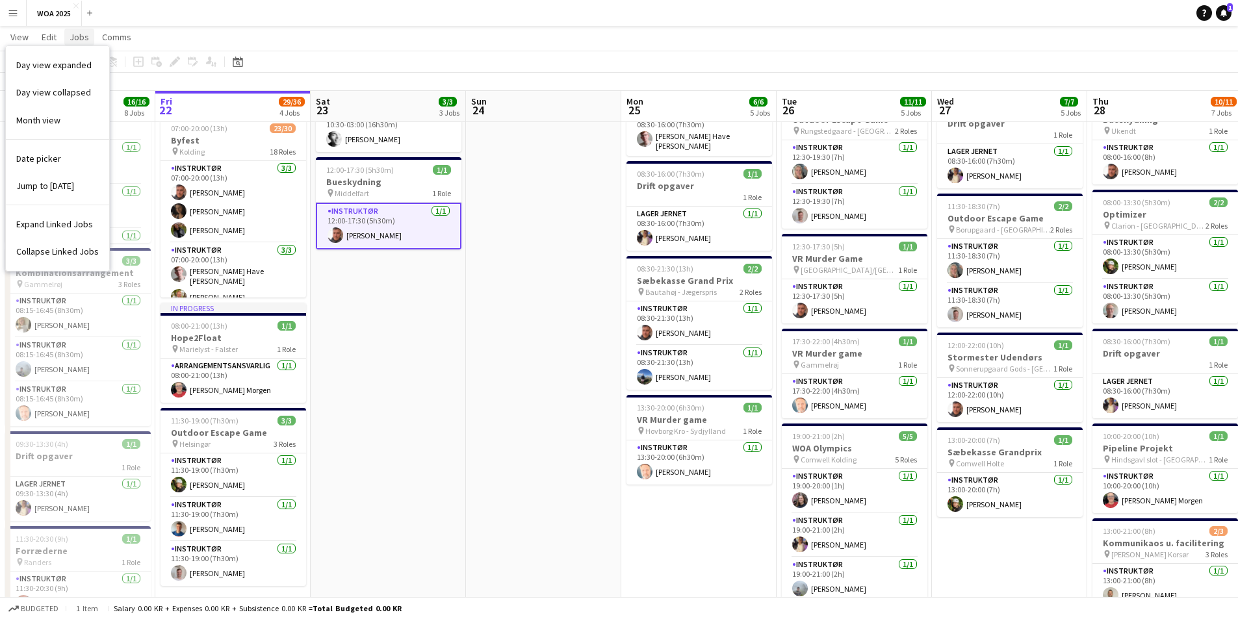
click at [83, 33] on span "Jobs" at bounding box center [79, 37] width 19 height 12
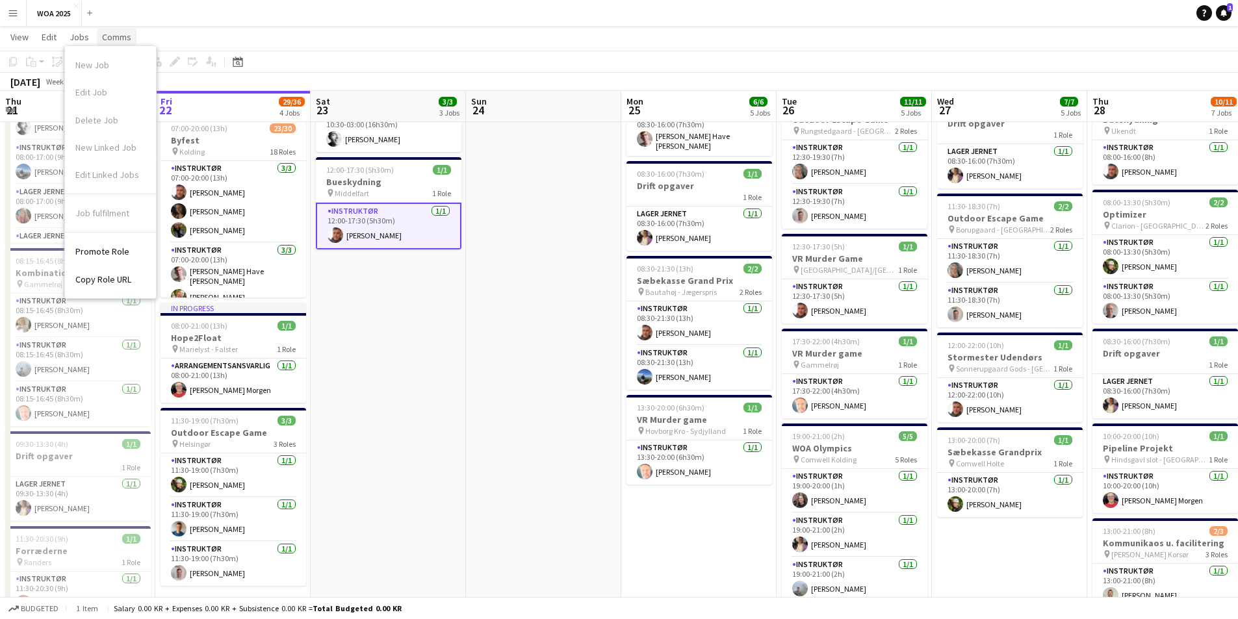
click at [104, 33] on span "Comms" at bounding box center [116, 37] width 29 height 12
click at [10, 23] on button "Menu" at bounding box center [13, 13] width 26 height 26
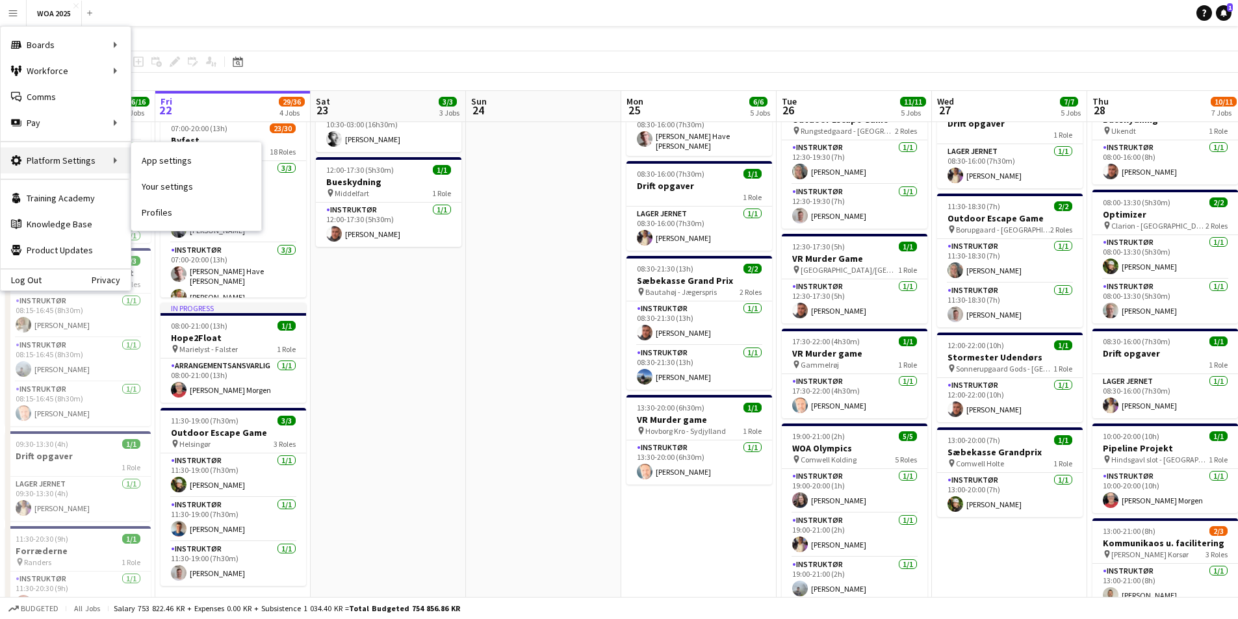
click at [59, 151] on div "Platform Settings Platform Settings" at bounding box center [66, 161] width 130 height 26
click at [142, 151] on link "App settings" at bounding box center [196, 161] width 130 height 26
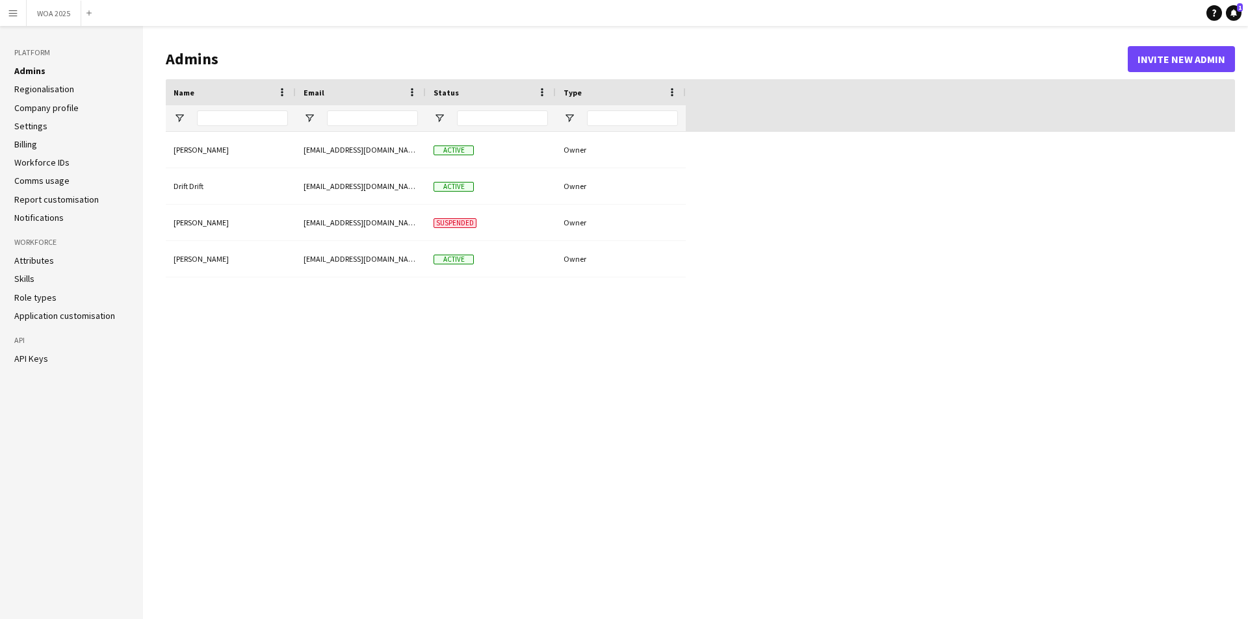
type input "**********"
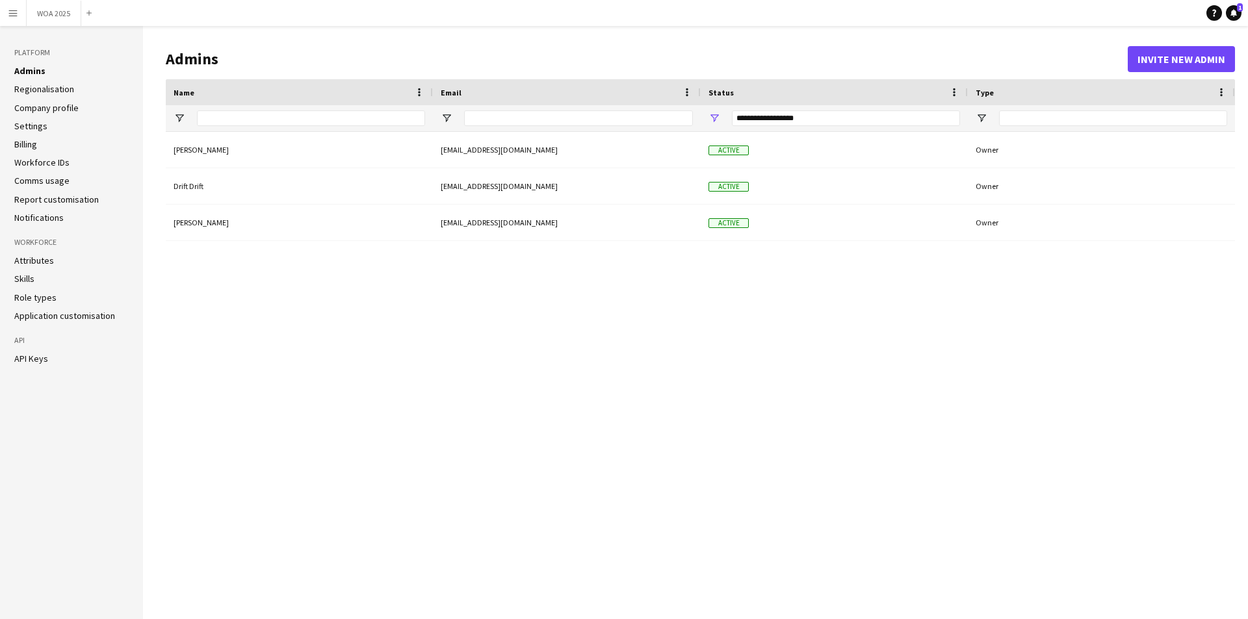
click at [42, 262] on link "Attributes" at bounding box center [34, 261] width 40 height 12
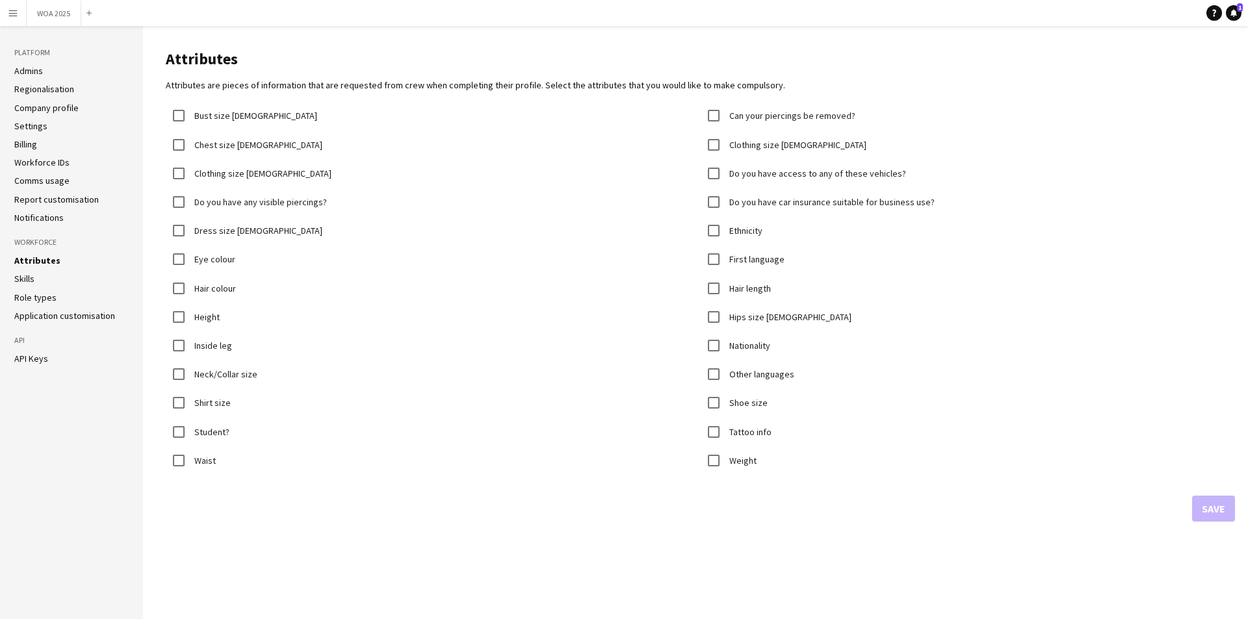
click at [42, 304] on ul "Attributes Skills Role types Application customisation" at bounding box center [71, 288] width 114 height 67
click at [42, 298] on link "Role types" at bounding box center [35, 298] width 42 height 12
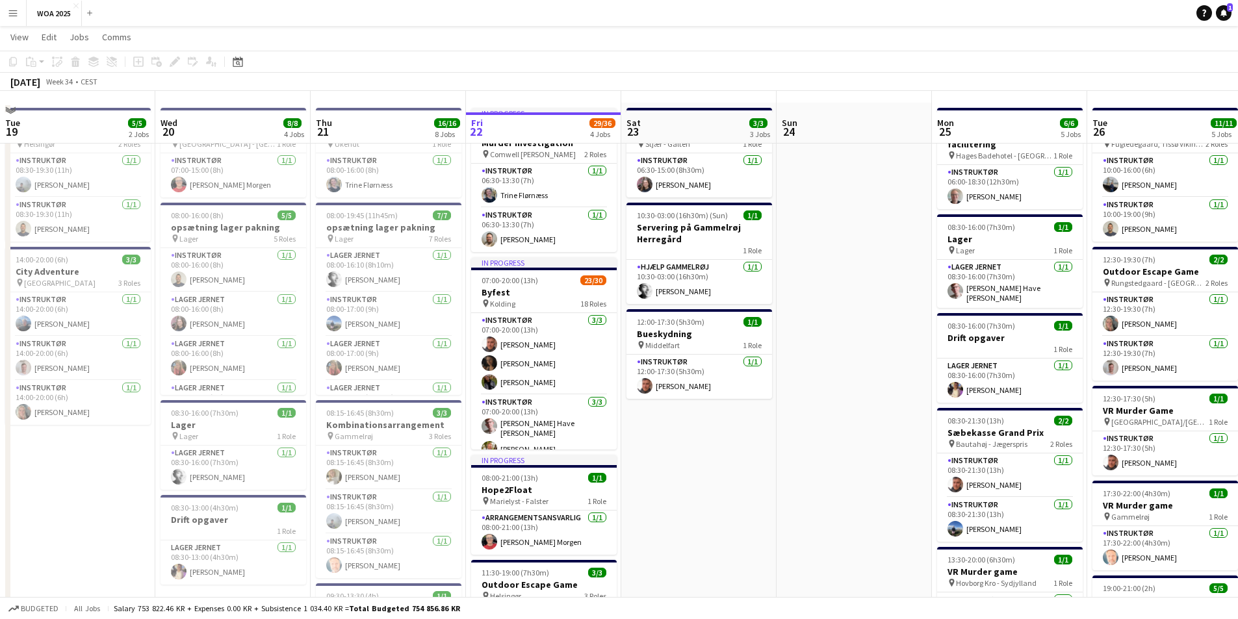
scroll to position [65, 0]
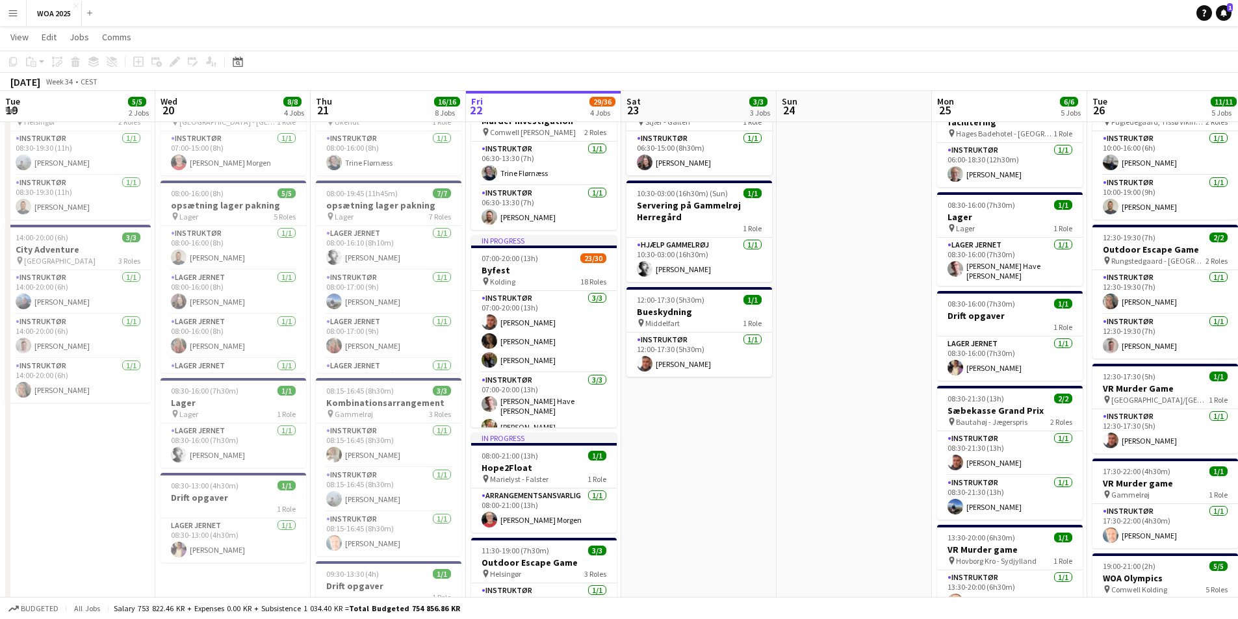
click at [687, 530] on app-date-cell "06:30-15:00 (8h30m) 1/1 Stormester Udendørs pin Stjær - Galten 1 Role Instruktø…" at bounding box center [698, 578] width 155 height 995
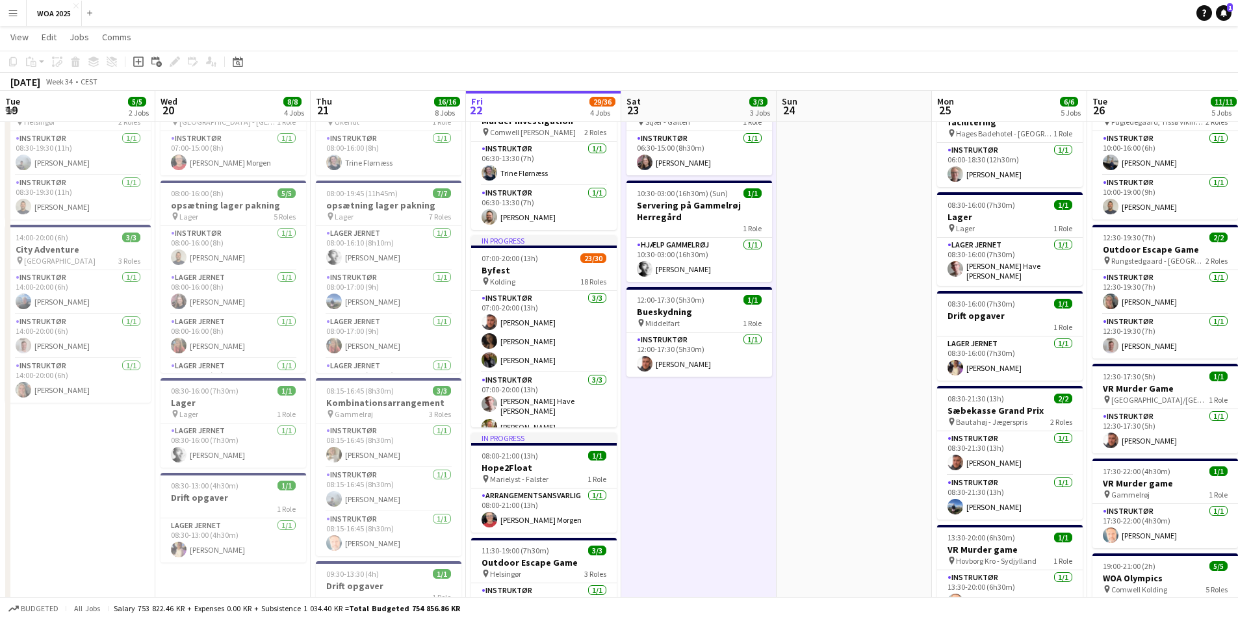
click at [789, 495] on app-date-cell at bounding box center [854, 578] width 155 height 995
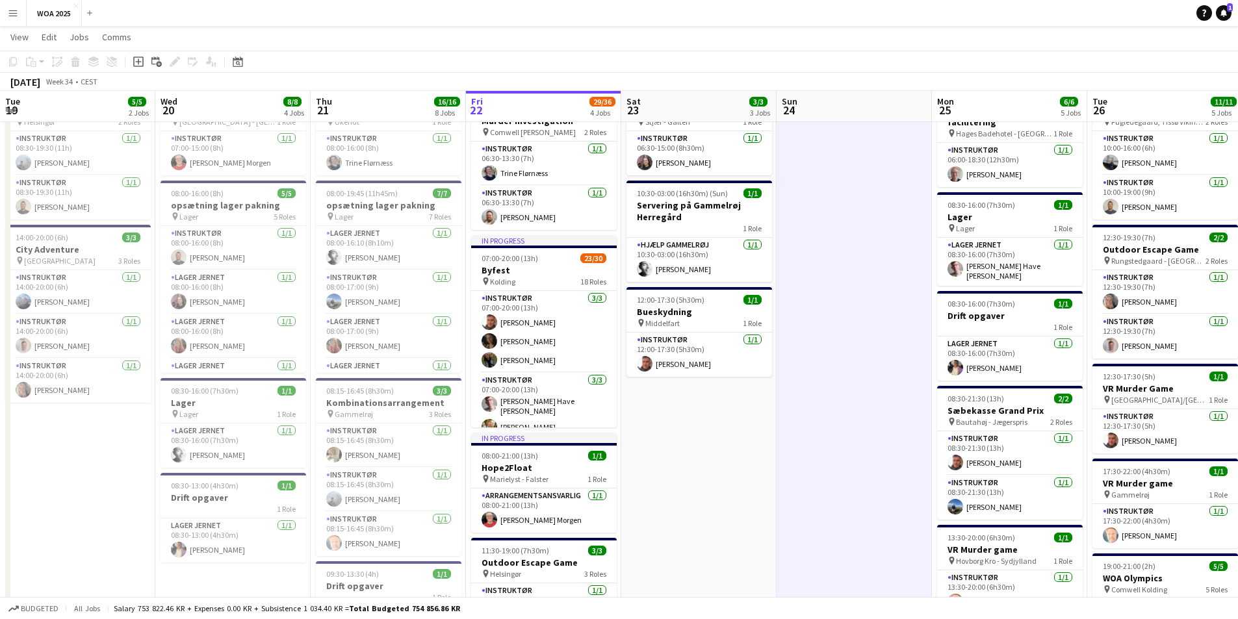
click at [655, 499] on app-date-cell "06:30-15:00 (8h30m) 1/1 Stormester Udendørs pin Stjær - Galten 1 Role Instruktø…" at bounding box center [698, 578] width 155 height 995
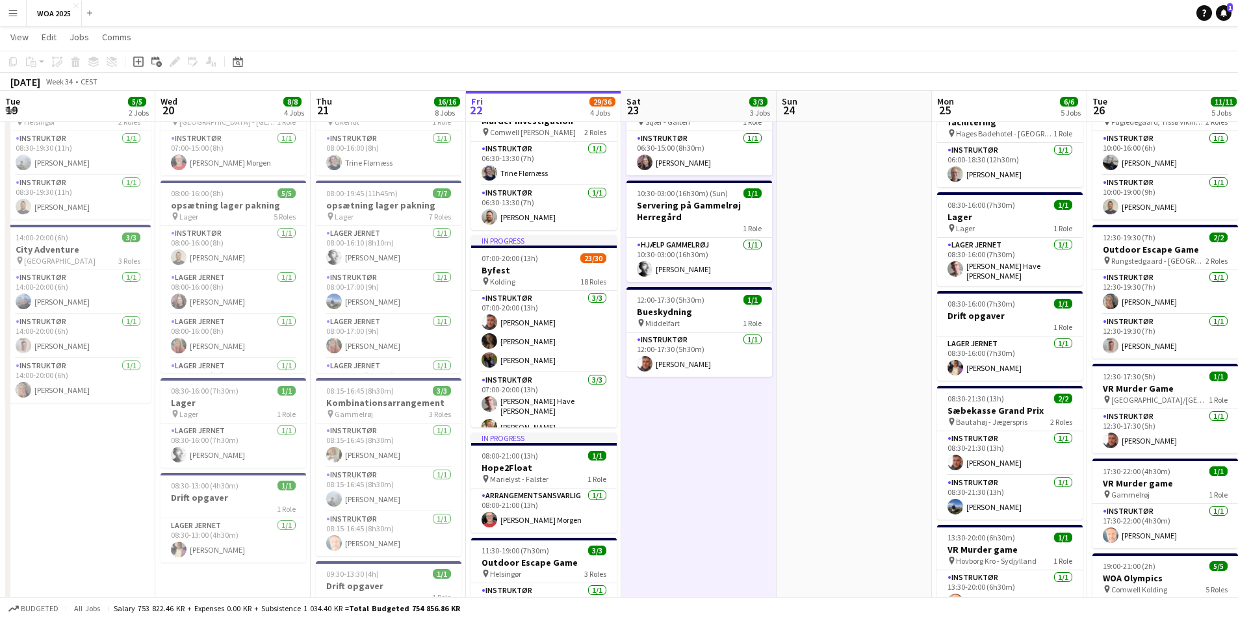
click at [829, 538] on app-date-cell at bounding box center [854, 578] width 155 height 995
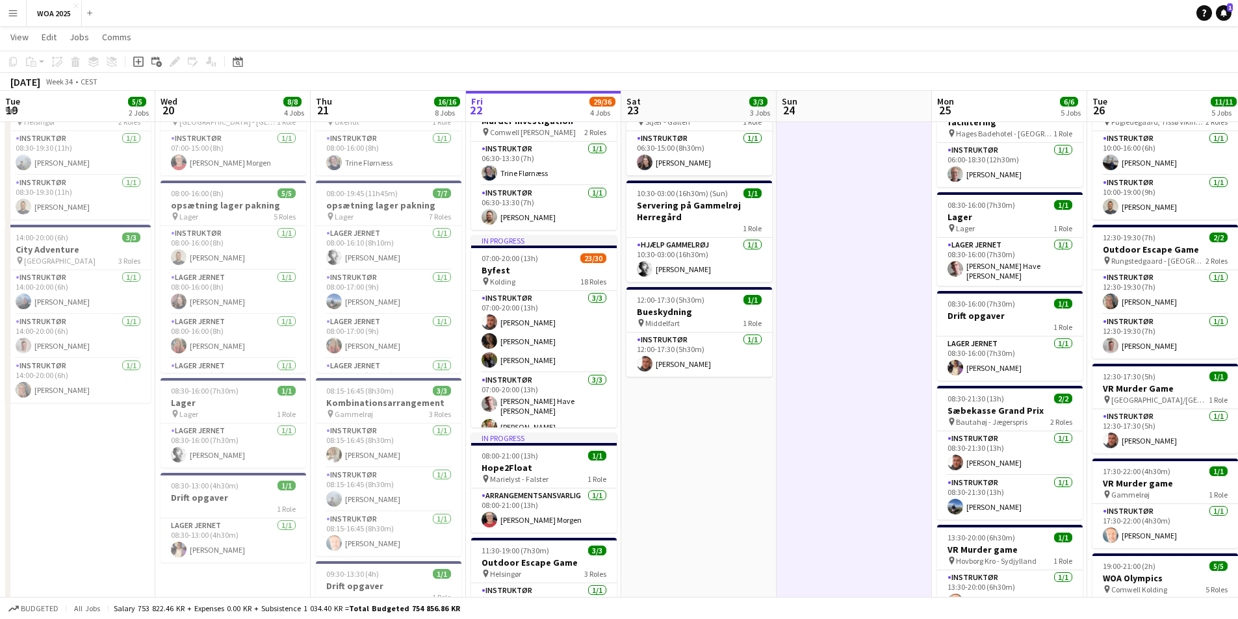
click at [706, 541] on app-date-cell "06:30-15:00 (8h30m) 1/1 Stormester Udendørs pin Stjær - Galten 1 Role Instruktø…" at bounding box center [698, 578] width 155 height 995
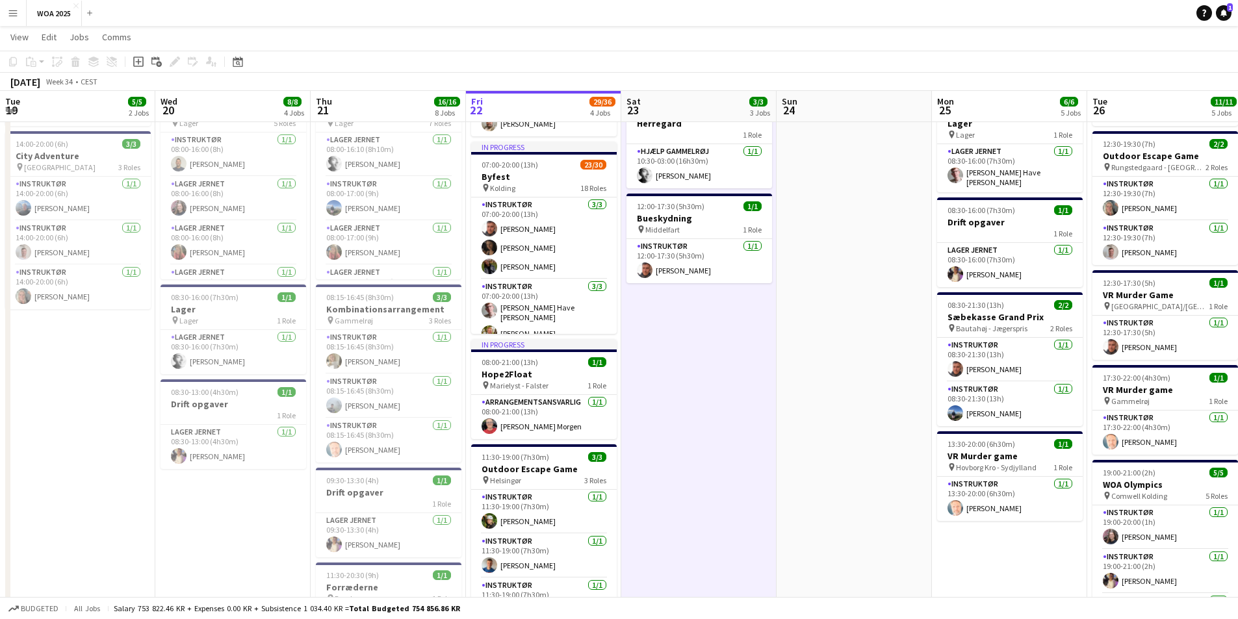
scroll to position [543, 0]
